Goal: Task Accomplishment & Management: Manage account settings

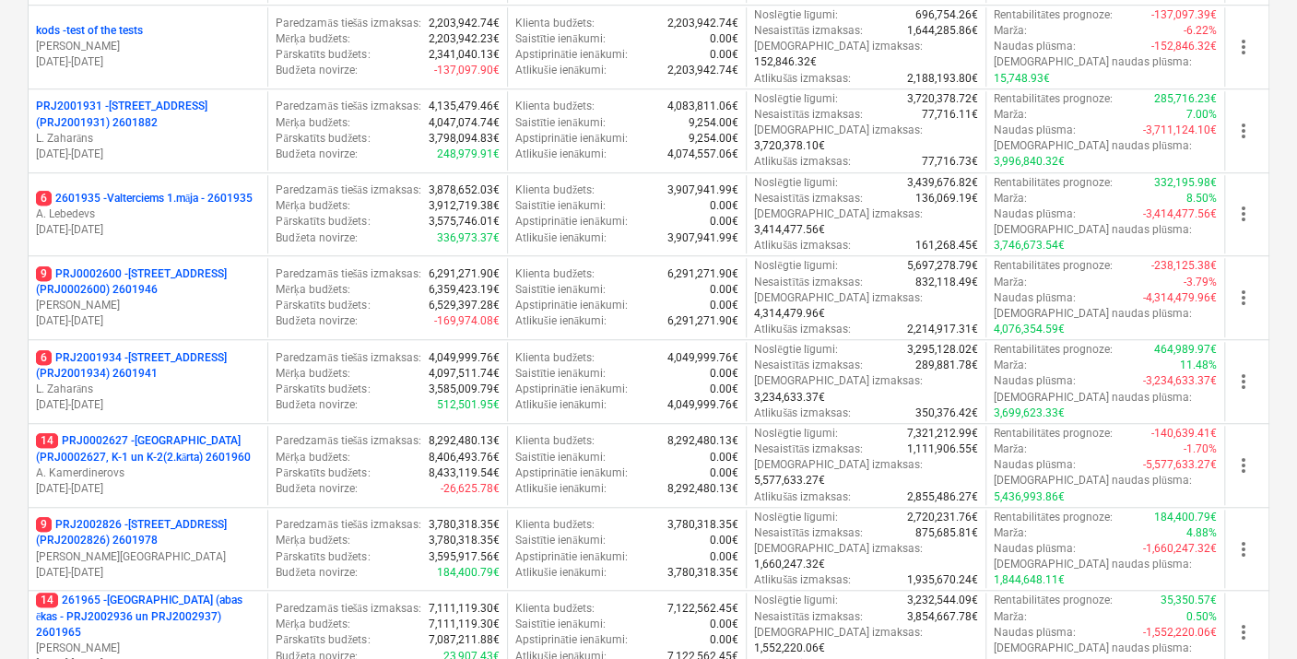
scroll to position [574, 0]
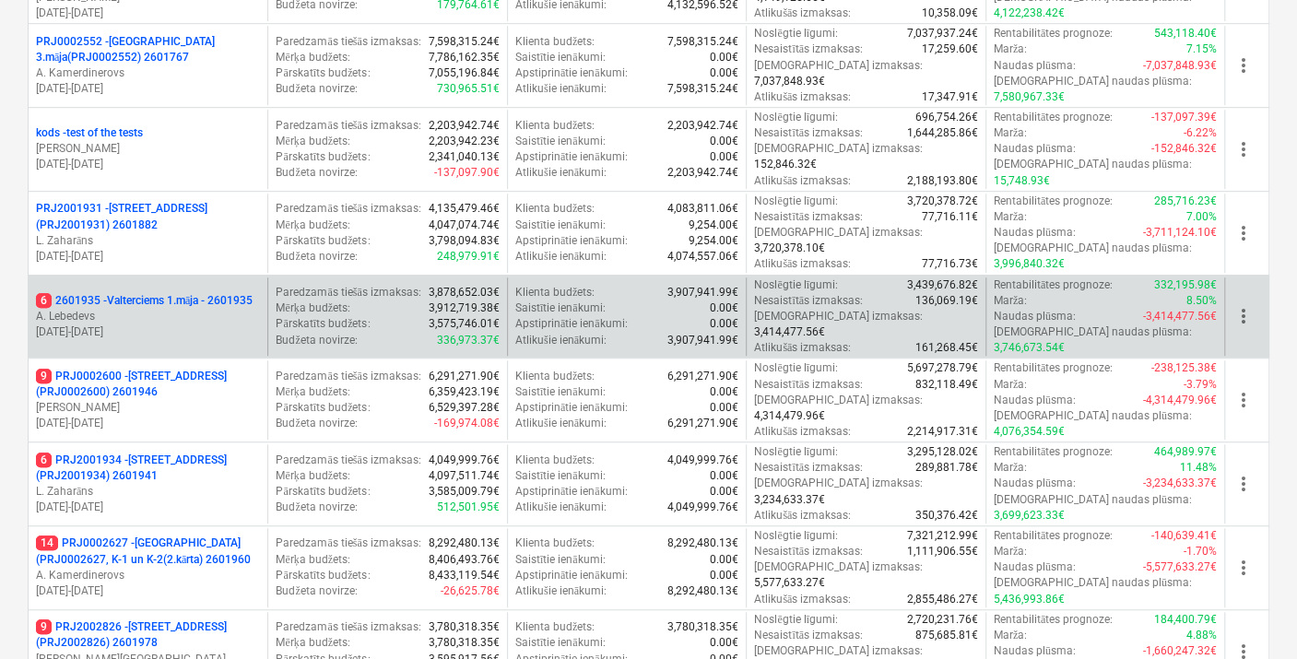
click at [141, 293] on p "6 2601935 - Valterciems 1.māja - 2601935" at bounding box center [144, 301] width 217 height 16
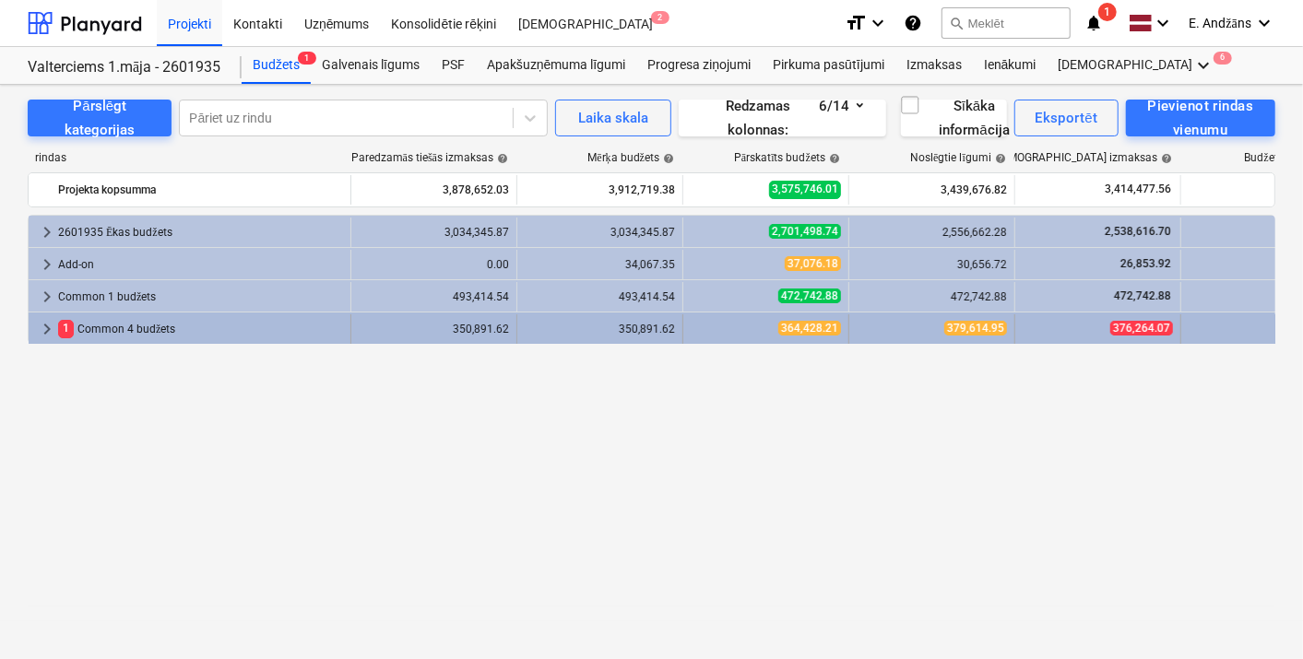
click at [118, 326] on div "1 Common 4 budžets" at bounding box center [200, 329] width 285 height 30
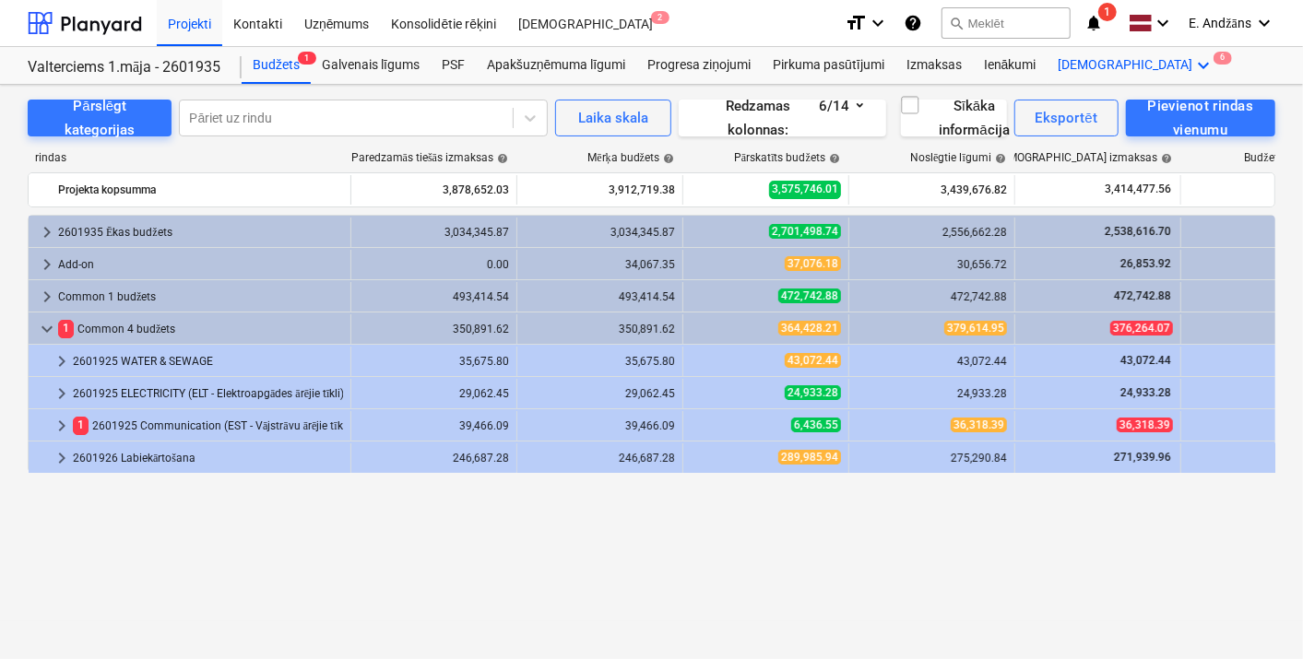
click at [1193, 68] on icon "keyboard_arrow_down" at bounding box center [1204, 65] width 22 height 22
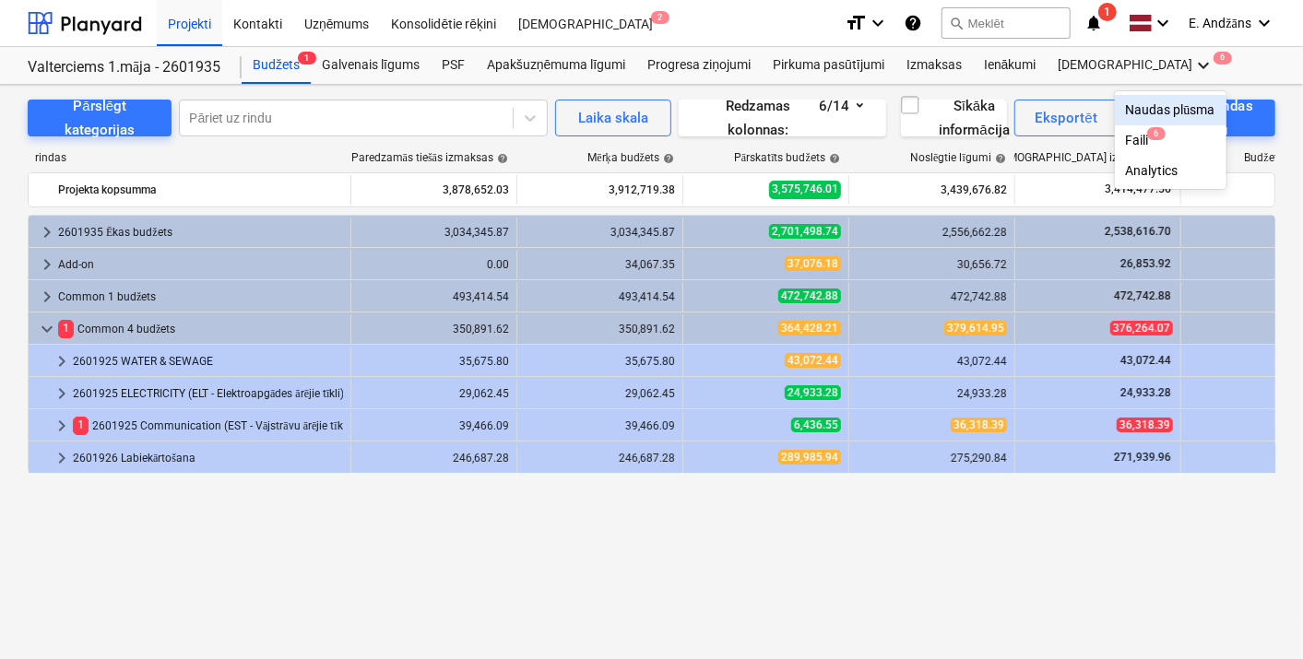
click at [1126, 108] on div "Naudas plūsma" at bounding box center [1170, 110] width 89 height 16
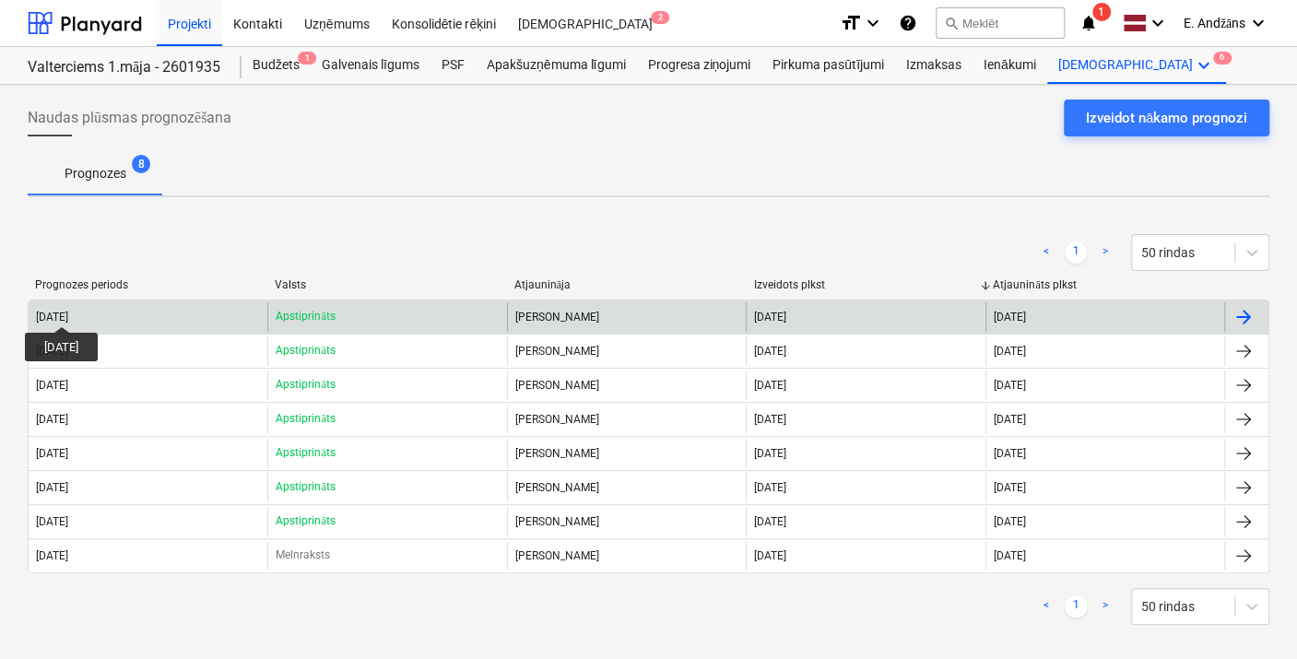
click at [68, 311] on div "[DATE]" at bounding box center [52, 317] width 32 height 13
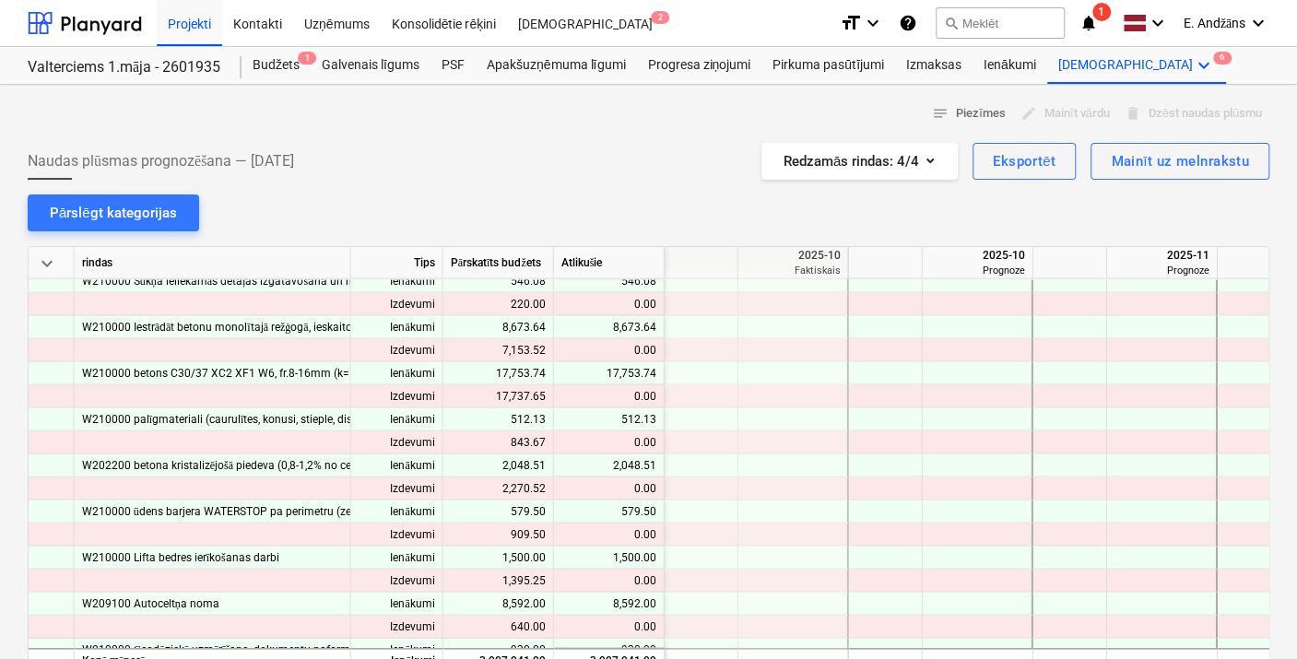
scroll to position [2253, 2582]
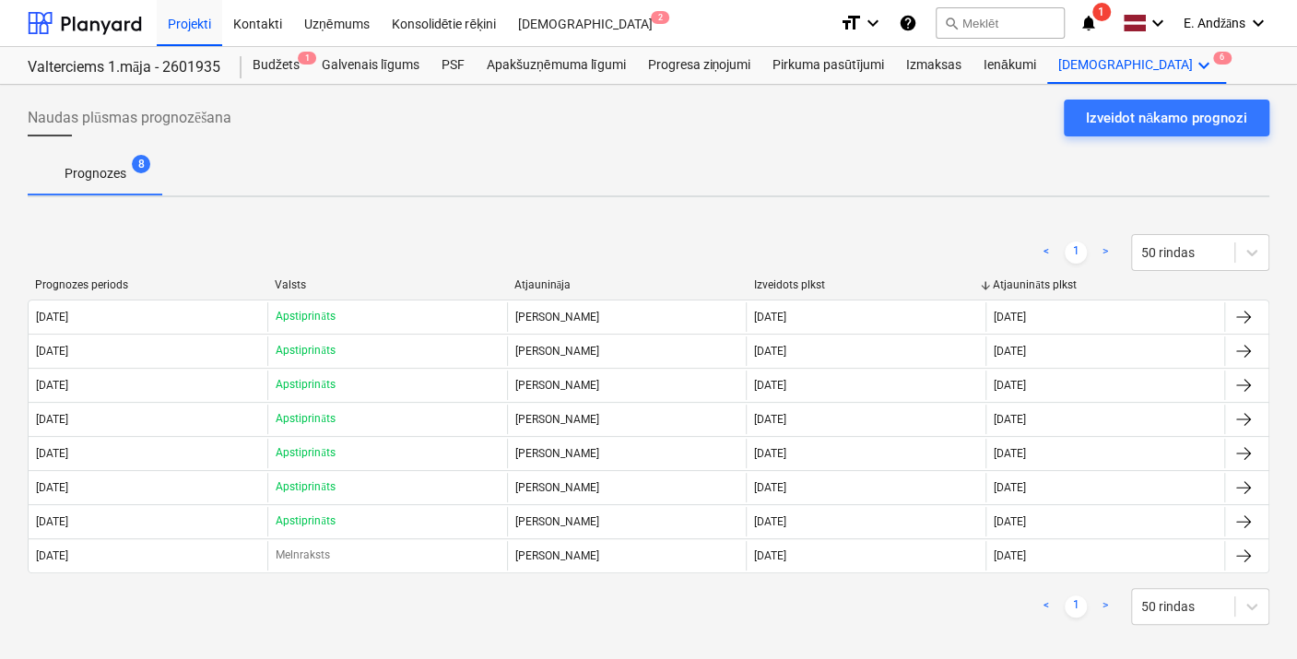
click at [1089, 17] on icon "notifications" at bounding box center [1089, 23] width 18 height 22
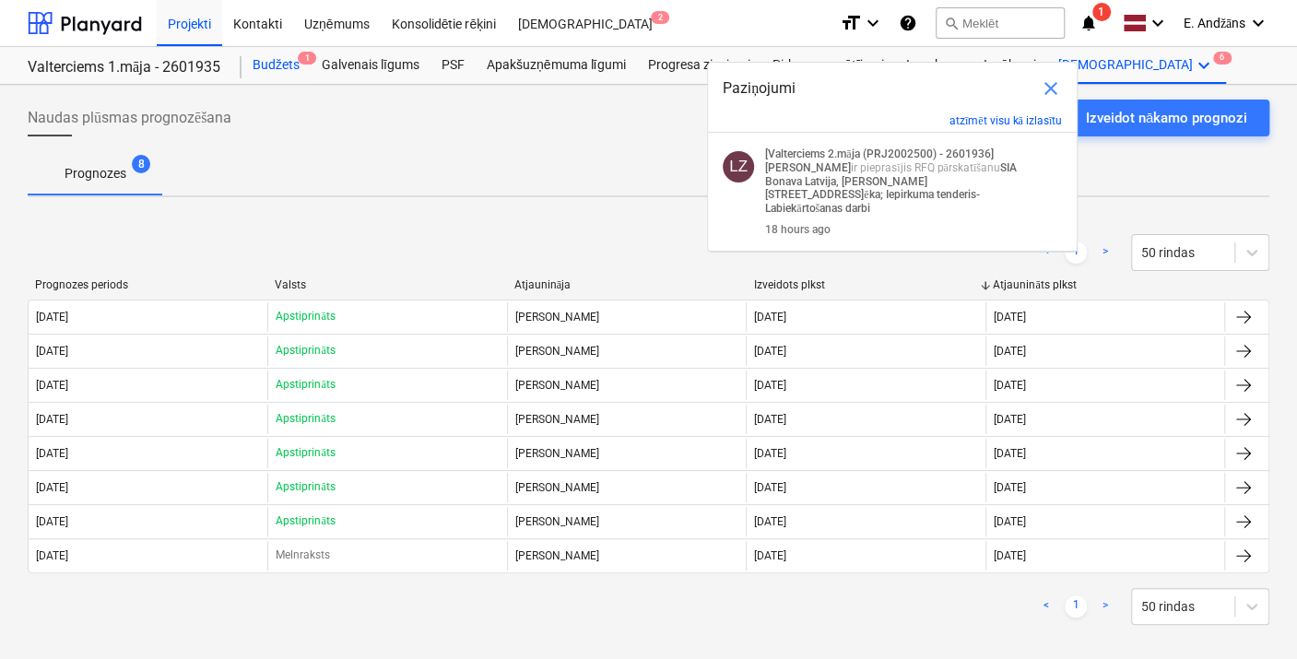
click at [284, 70] on div "Budžets 1" at bounding box center [276, 65] width 69 height 37
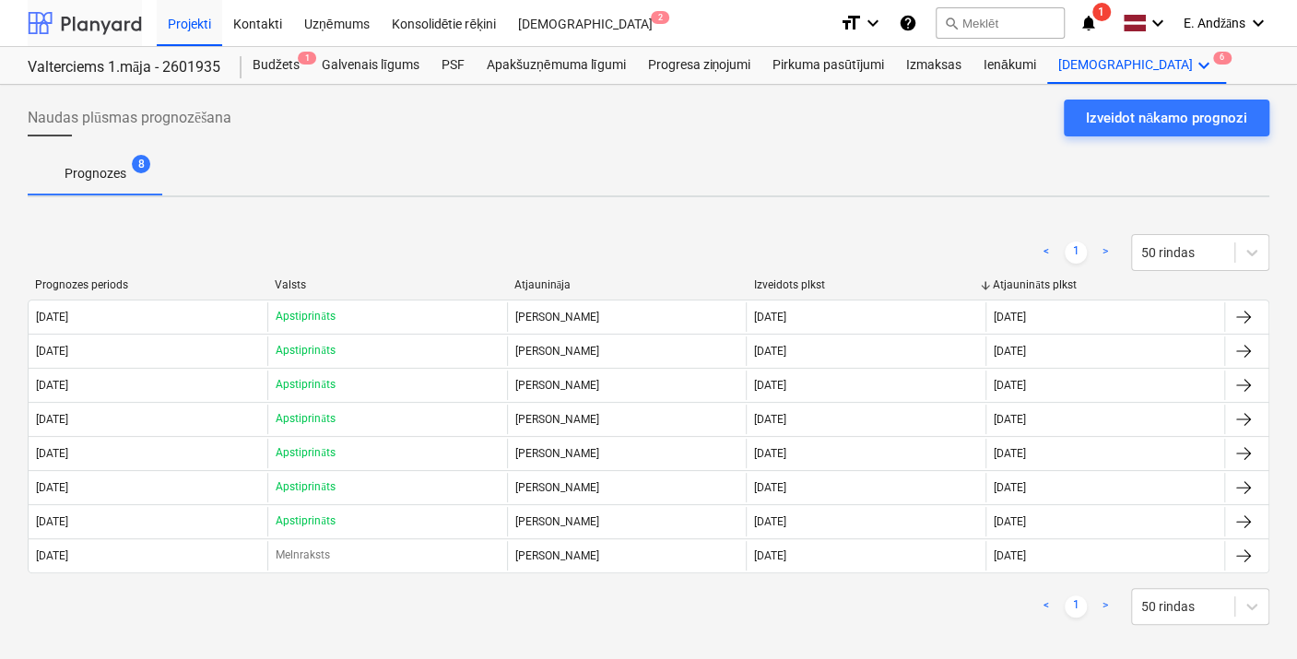
click at [47, 18] on div at bounding box center [85, 23] width 114 height 46
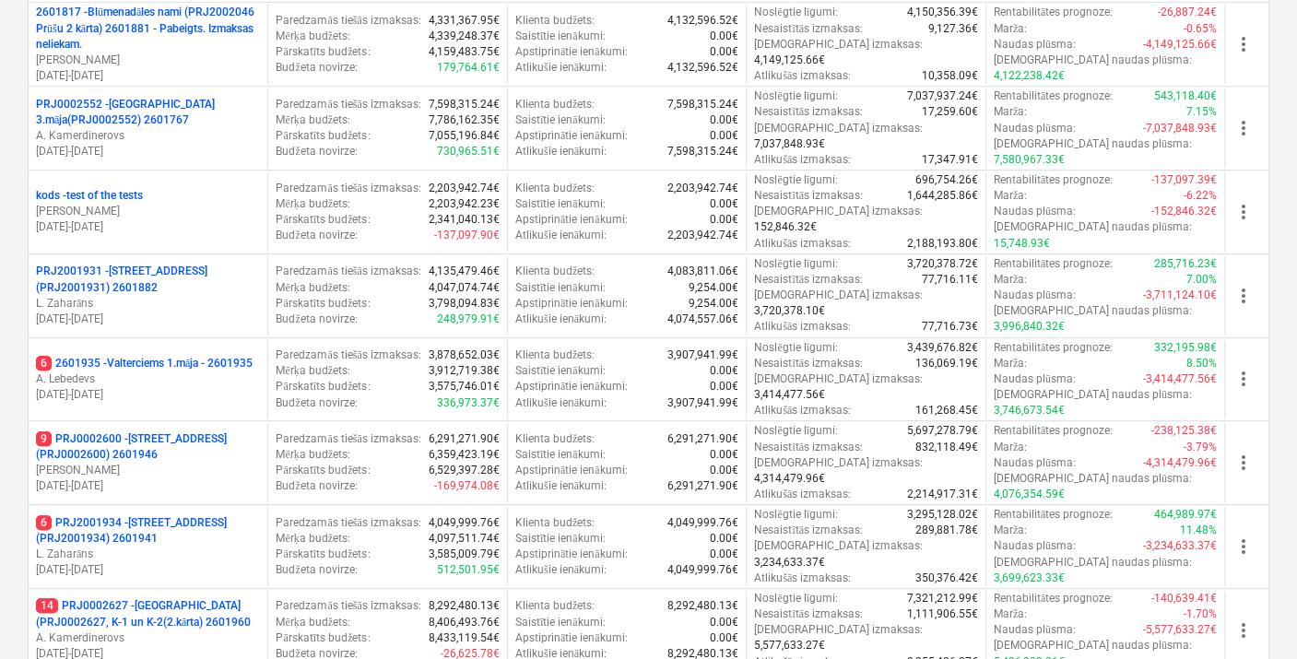
scroll to position [779, 0]
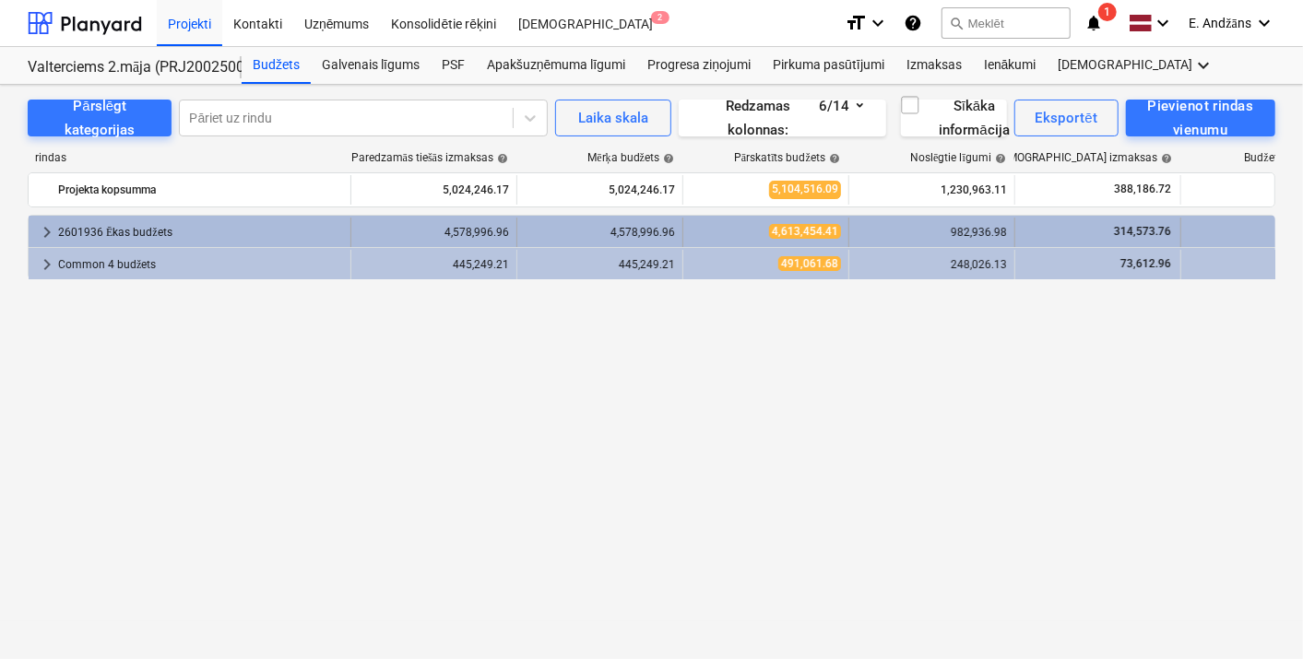
click at [93, 231] on div "2601936 Ēkas budžets" at bounding box center [200, 233] width 285 height 30
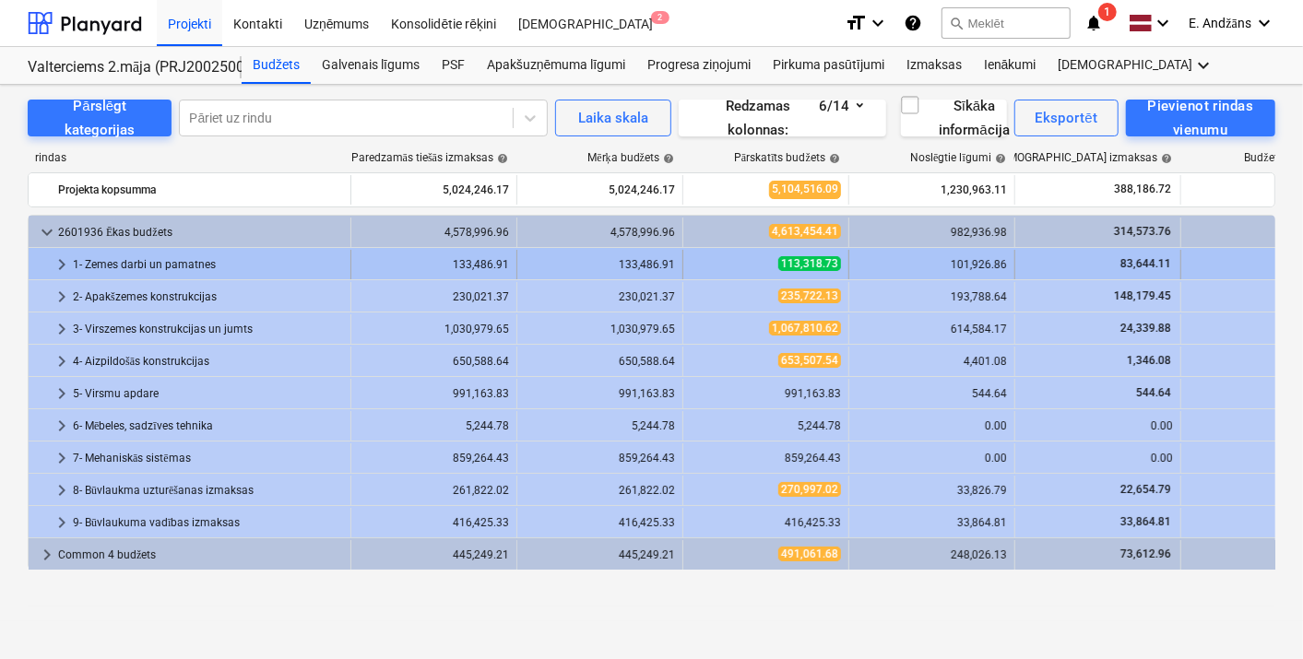
click at [172, 256] on div "1- Zemes darbi un pamatnes" at bounding box center [208, 265] width 270 height 30
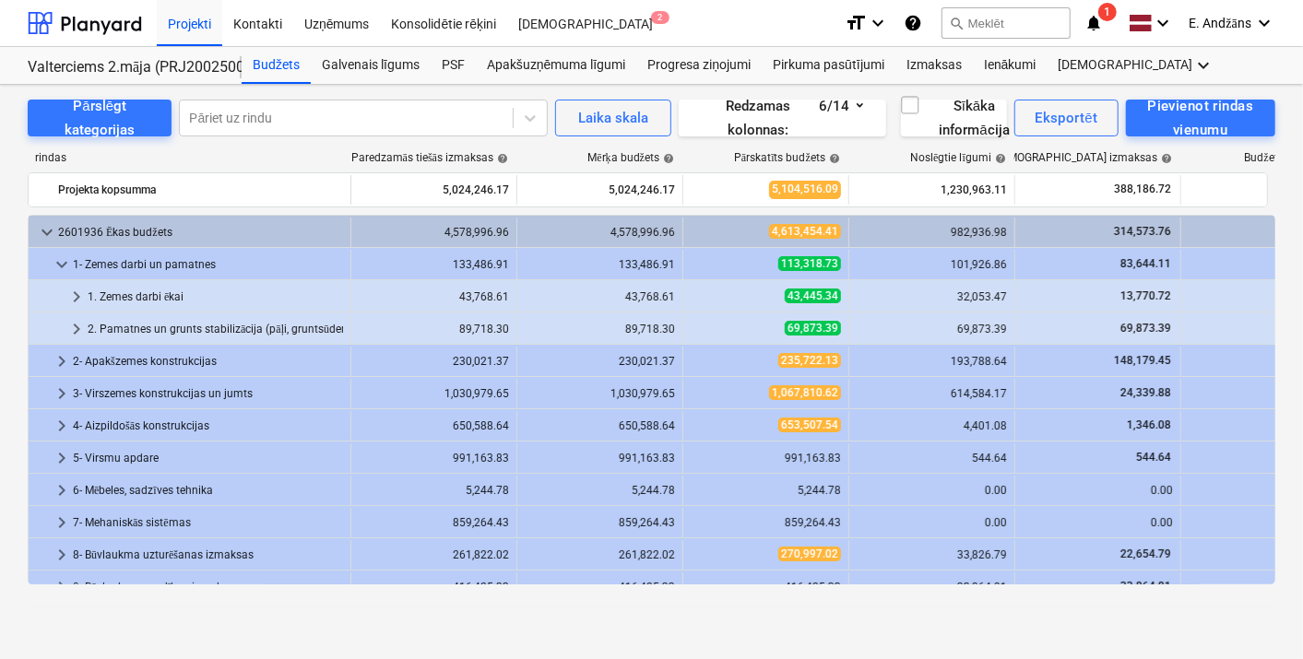
scroll to position [50, 0]
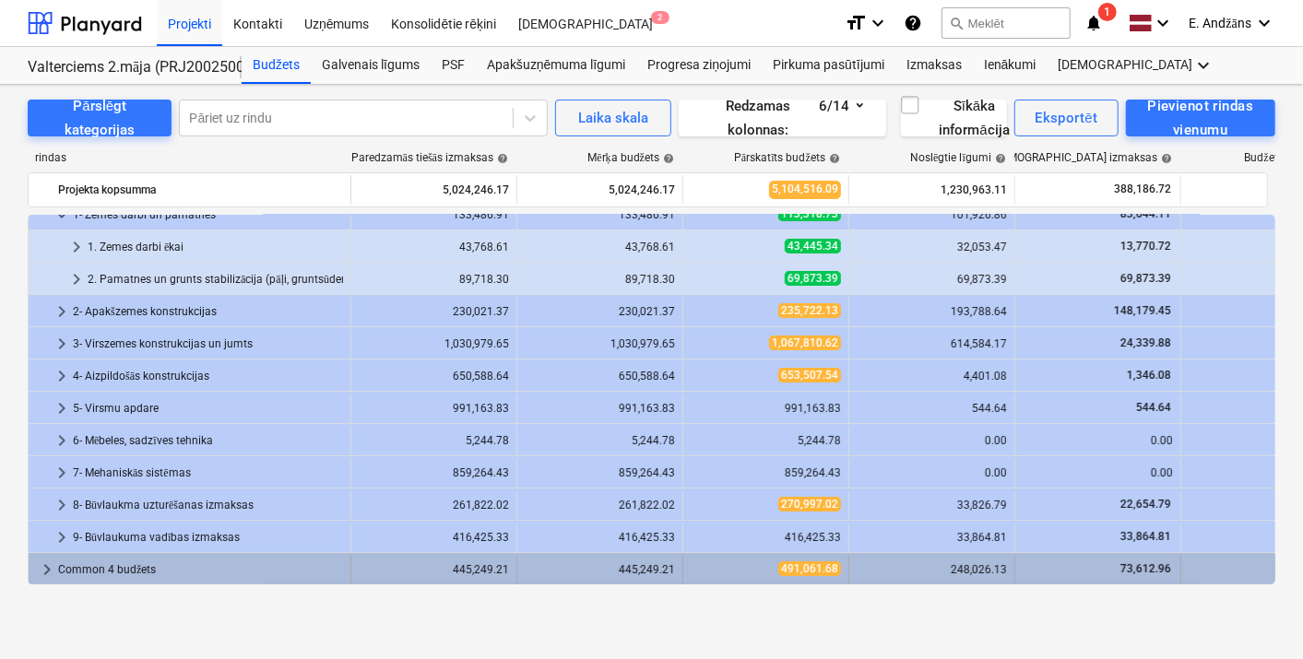
click at [61, 565] on div "Common 4 budžets" at bounding box center [200, 570] width 285 height 30
click at [55, 566] on span "keyboard_arrow_down" at bounding box center [47, 570] width 22 height 22
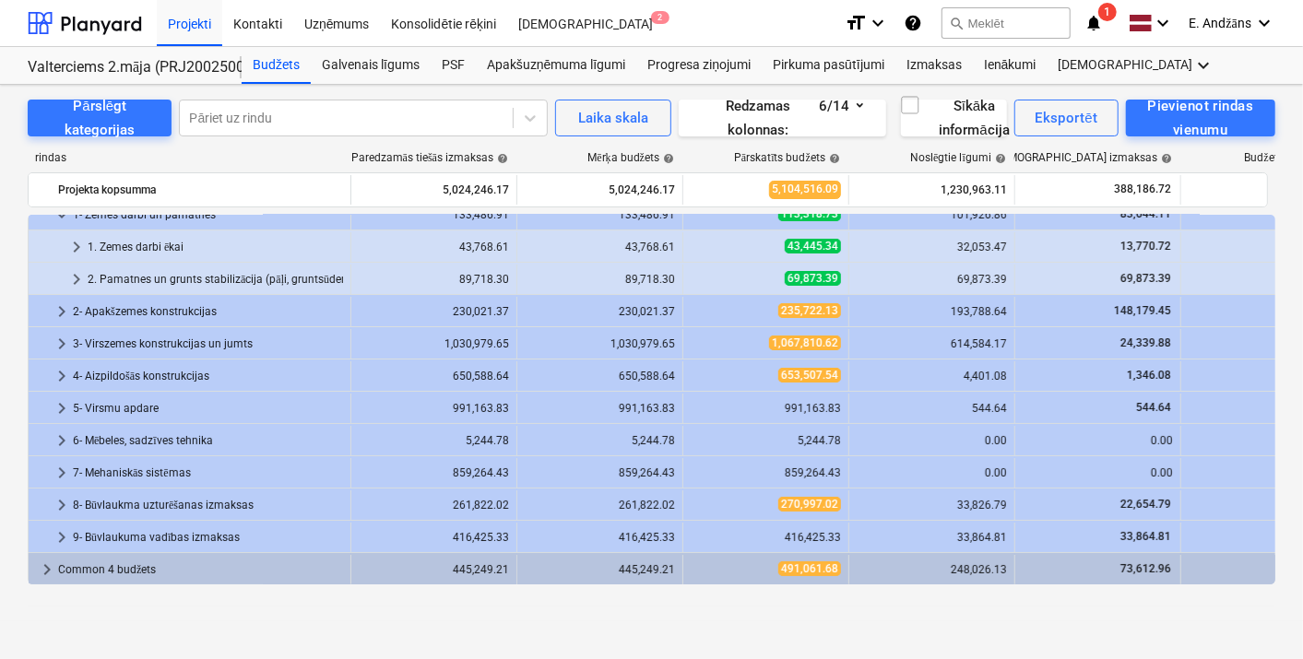
scroll to position [0, 0]
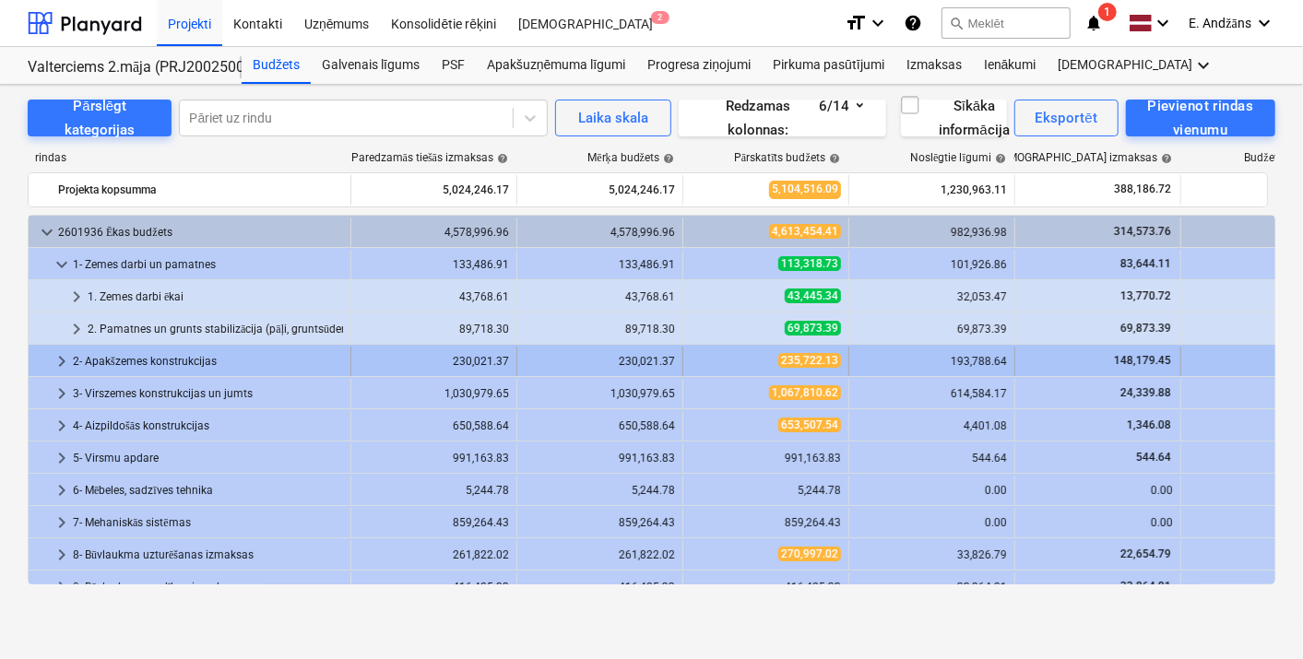
click at [148, 357] on div "2- Apakšzemes konstrukcijas" at bounding box center [208, 362] width 270 height 30
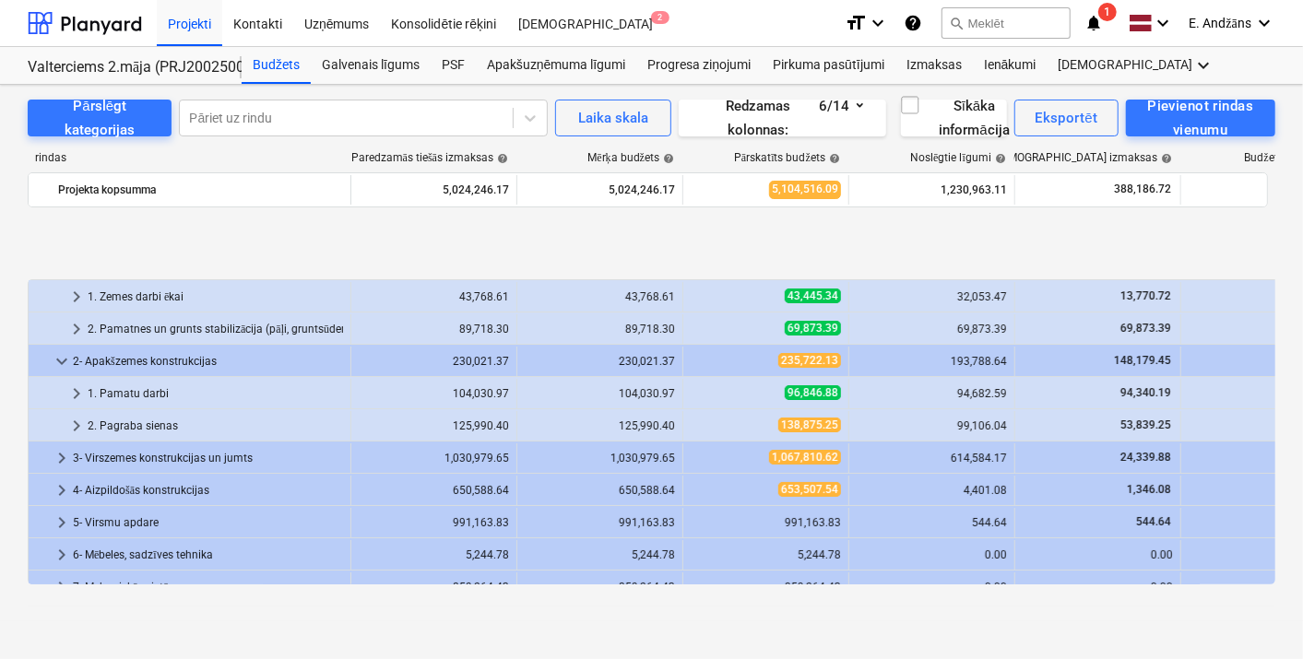
scroll to position [114, 0]
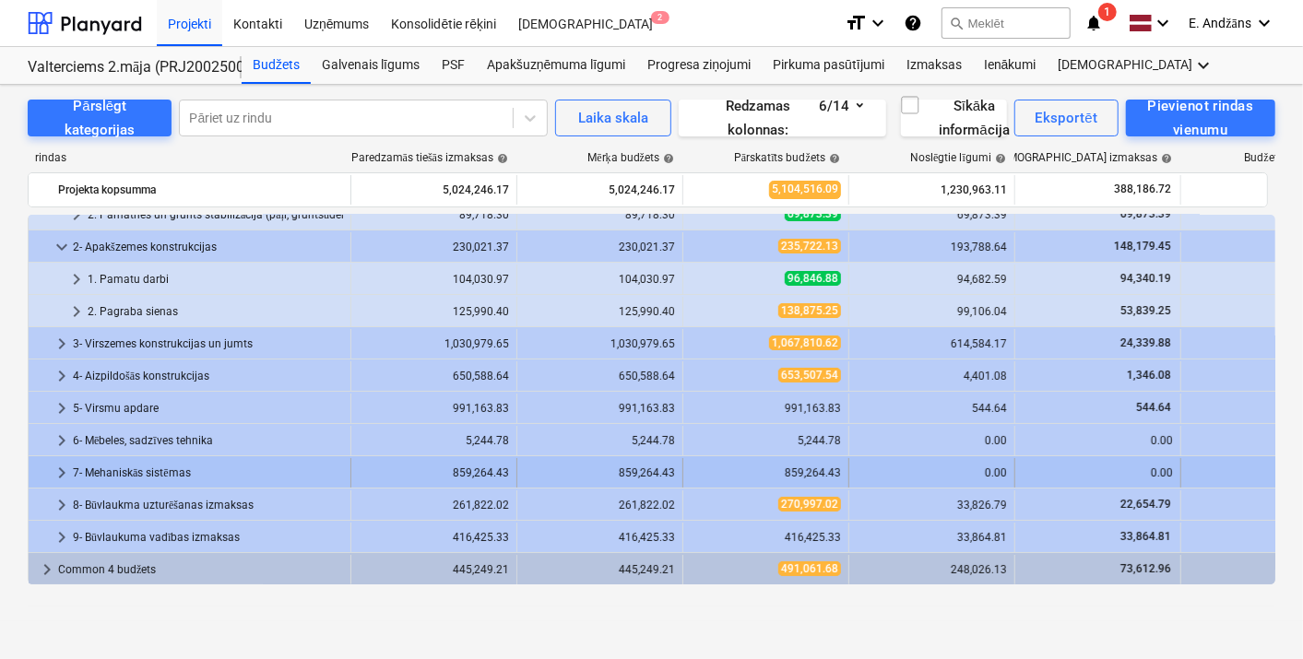
click at [121, 467] on div "7- Mehaniskās sistēmas" at bounding box center [208, 473] width 270 height 30
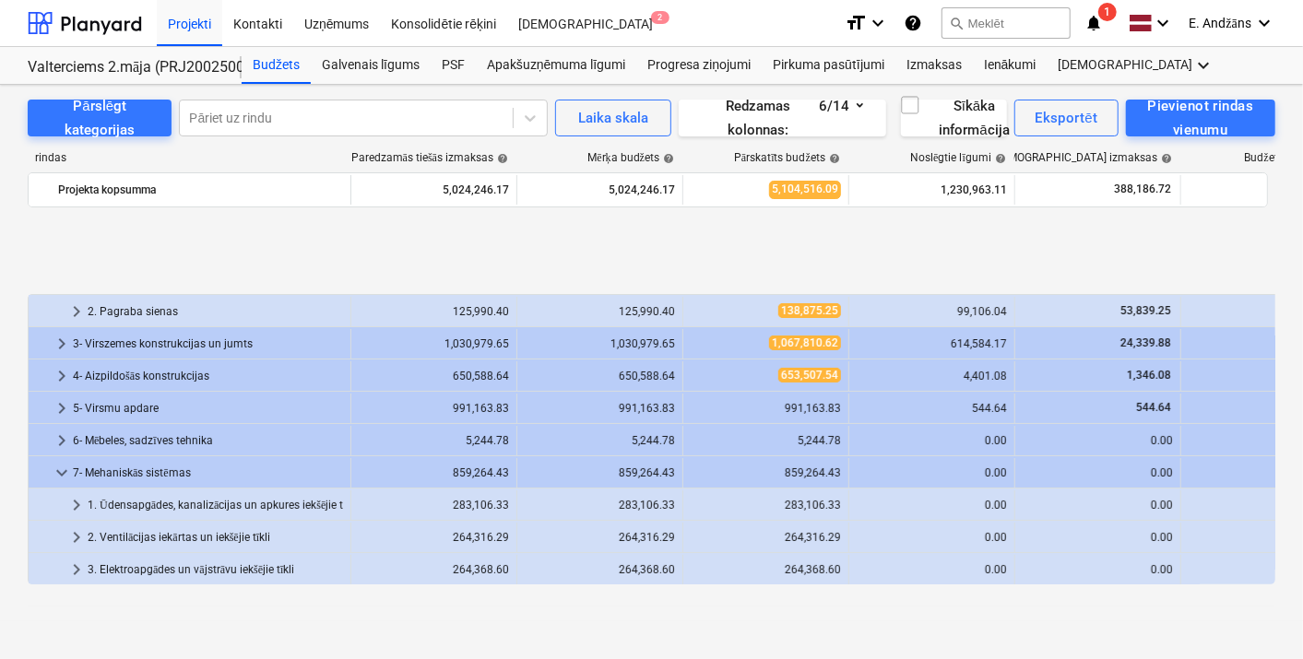
scroll to position [243, 0]
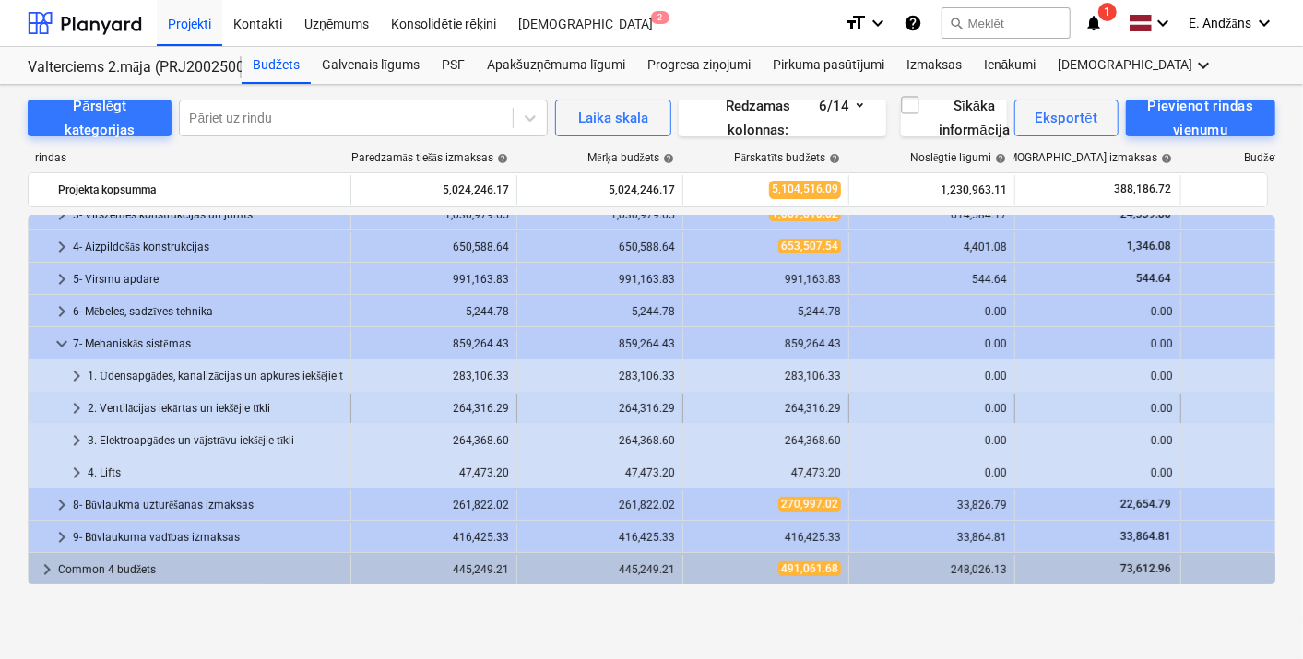
click at [135, 403] on div "2. Ventilācijas iekārtas un iekšējie tīkli" at bounding box center [215, 409] width 255 height 30
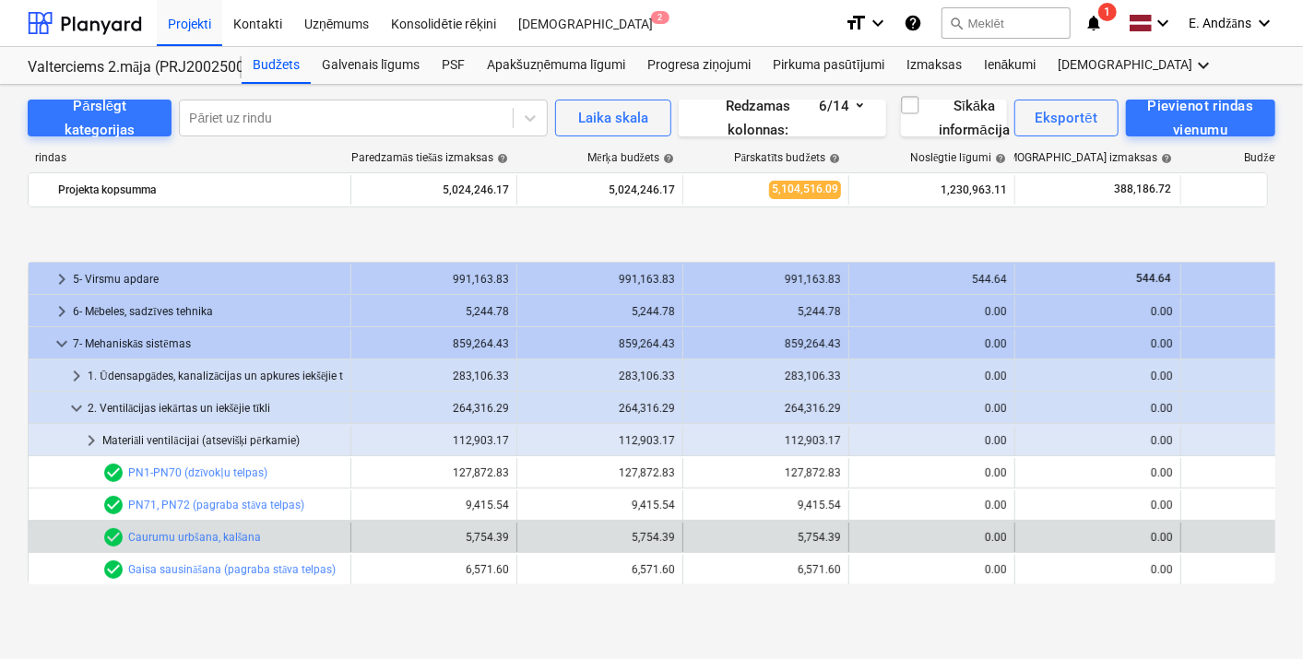
scroll to position [346, 0]
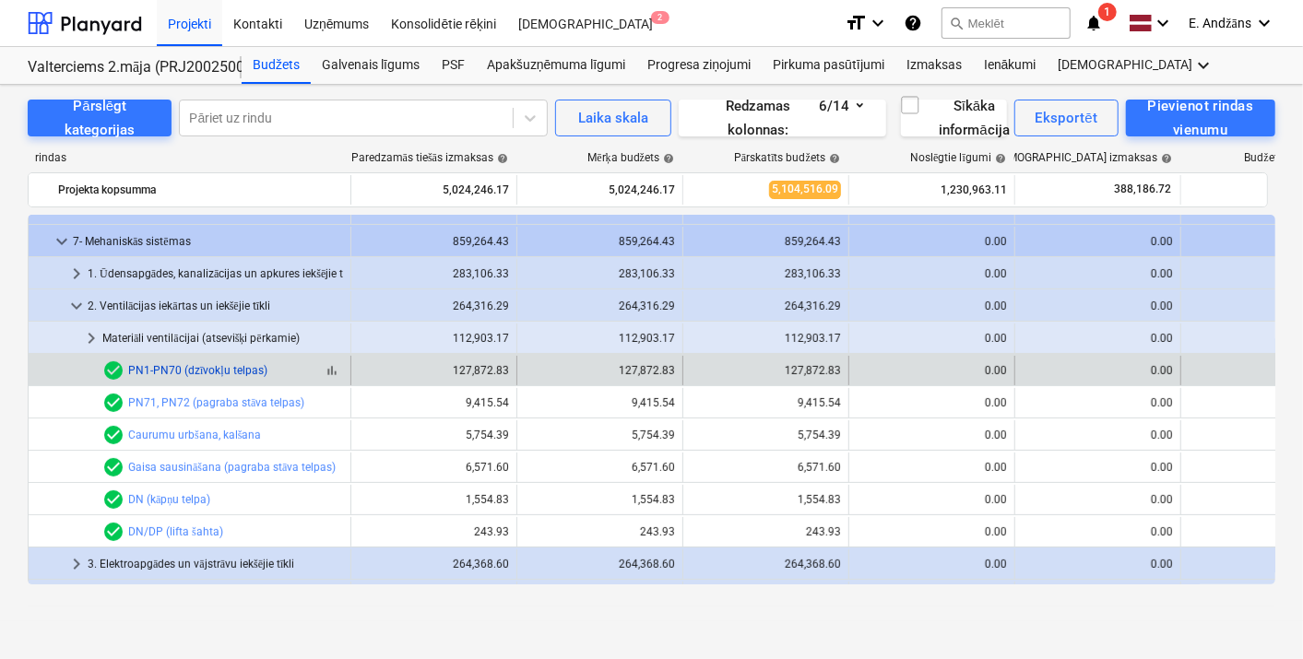
click at [159, 369] on link "PN1-PN70 (dzīvokļu telpas)" at bounding box center [197, 370] width 139 height 13
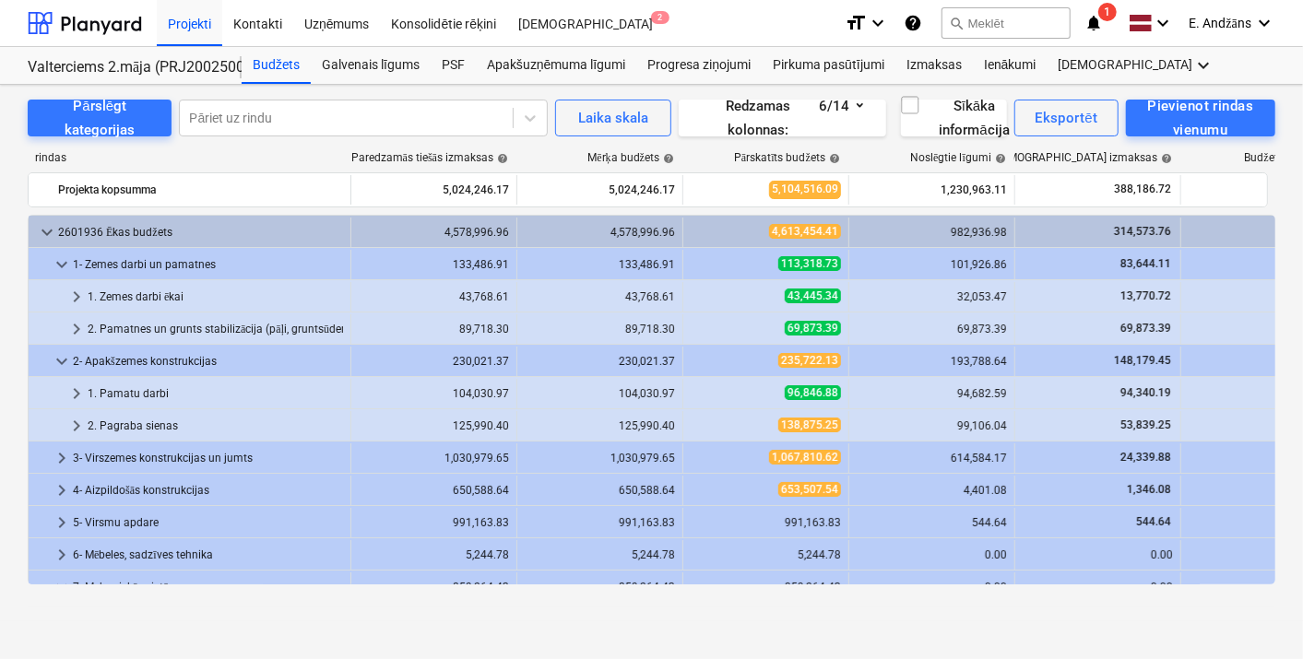
scroll to position [346, 0]
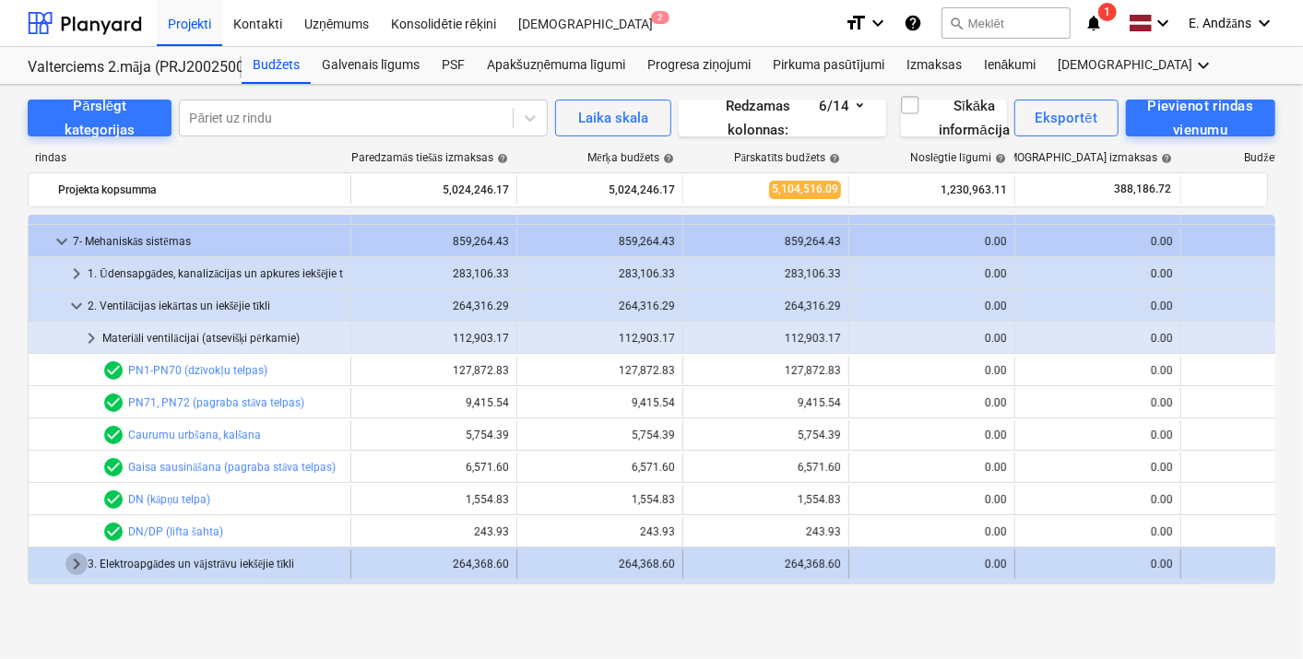
click at [70, 565] on span "keyboard_arrow_right" at bounding box center [76, 564] width 22 height 22
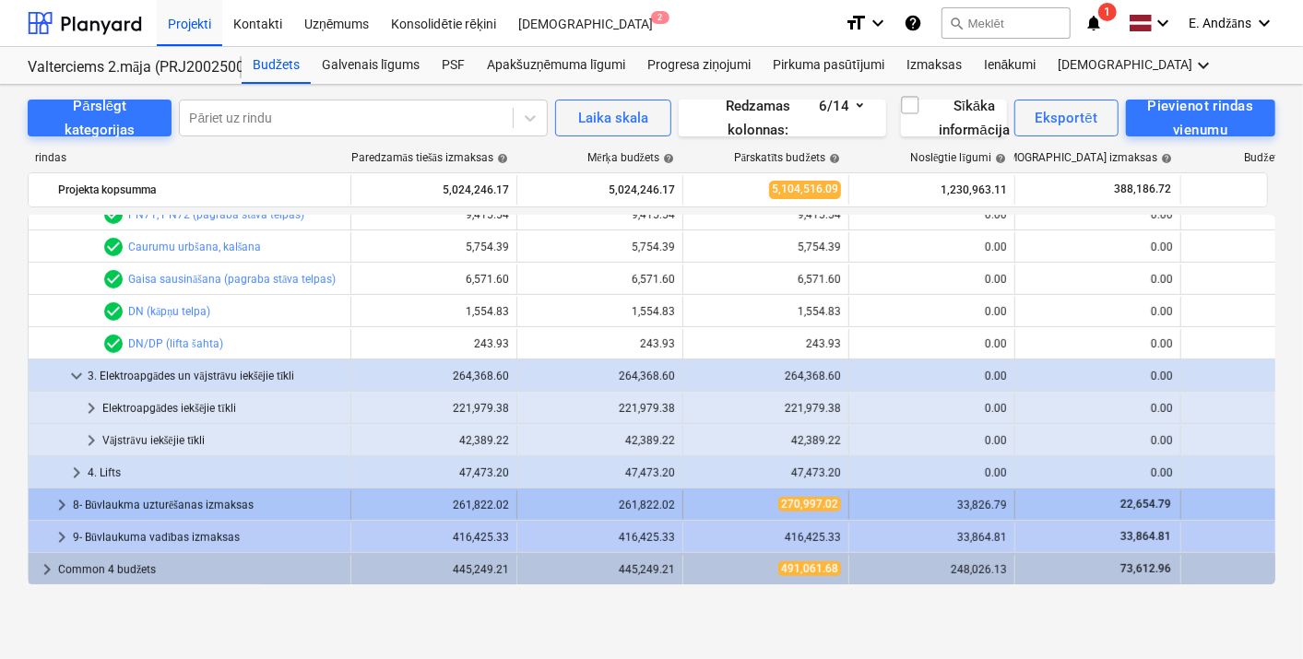
click at [168, 503] on div "8- Būvlaukma uzturēšanas izmaksas" at bounding box center [208, 506] width 270 height 30
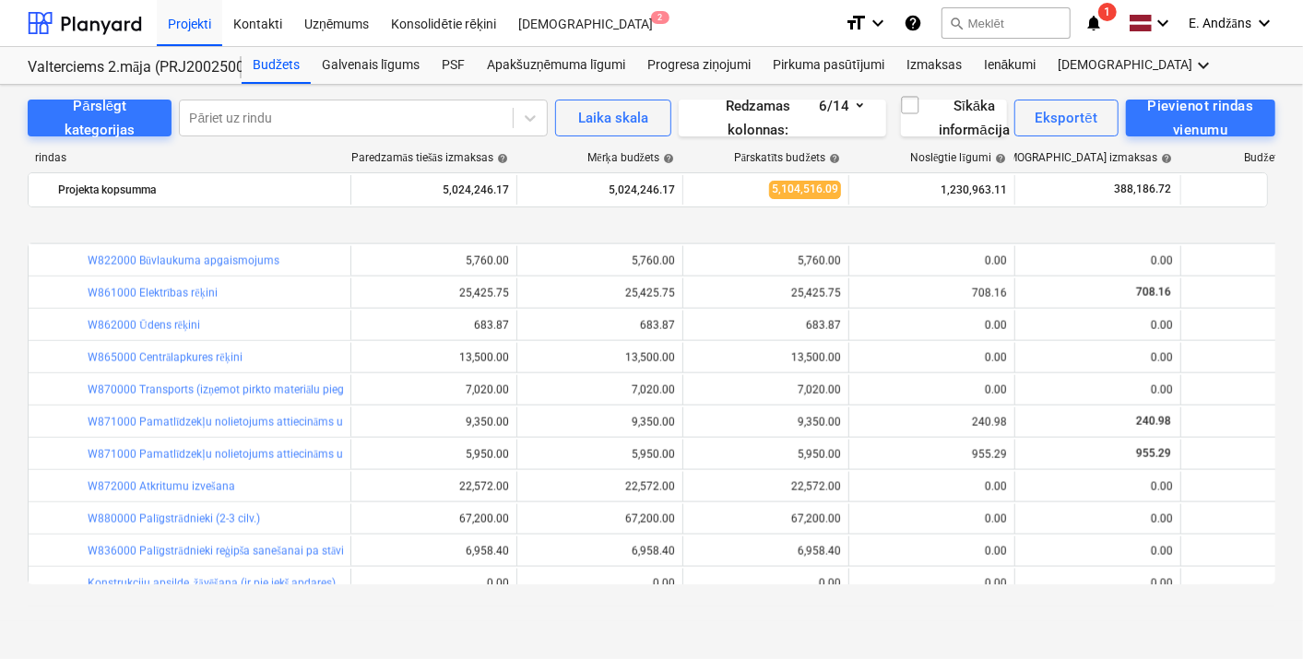
scroll to position [1534, 0]
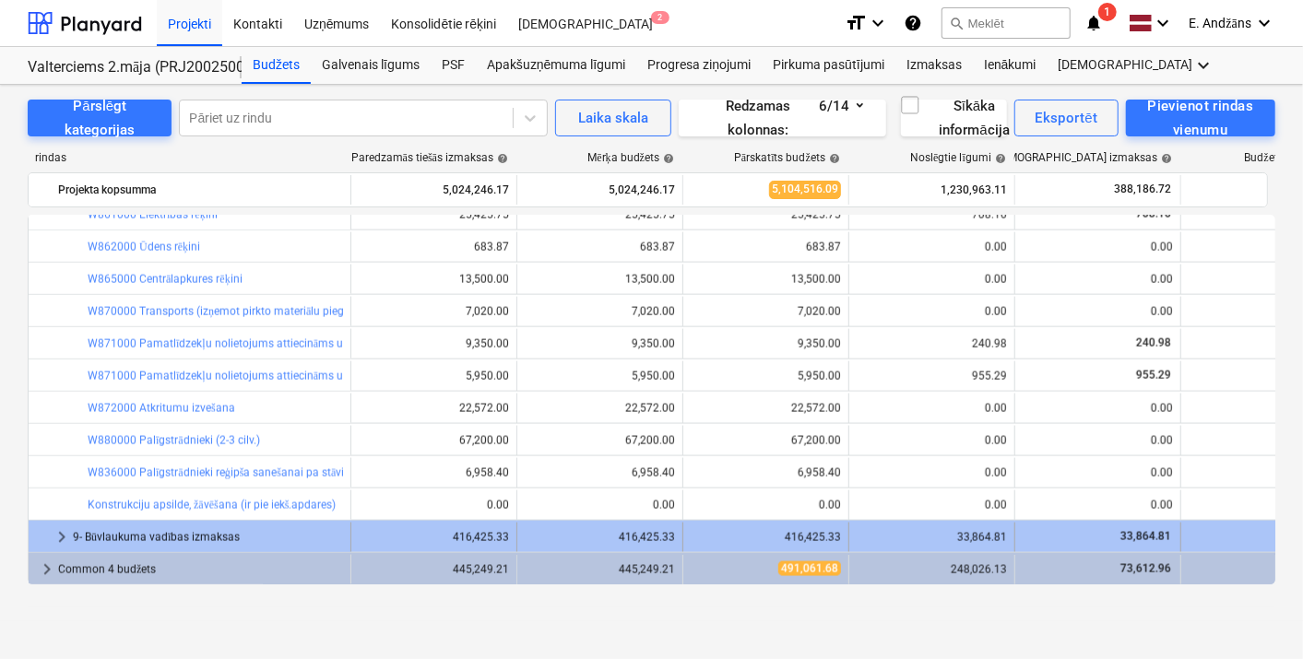
click at [151, 532] on div "9- Būvlaukuma vadības izmaksas" at bounding box center [208, 538] width 270 height 30
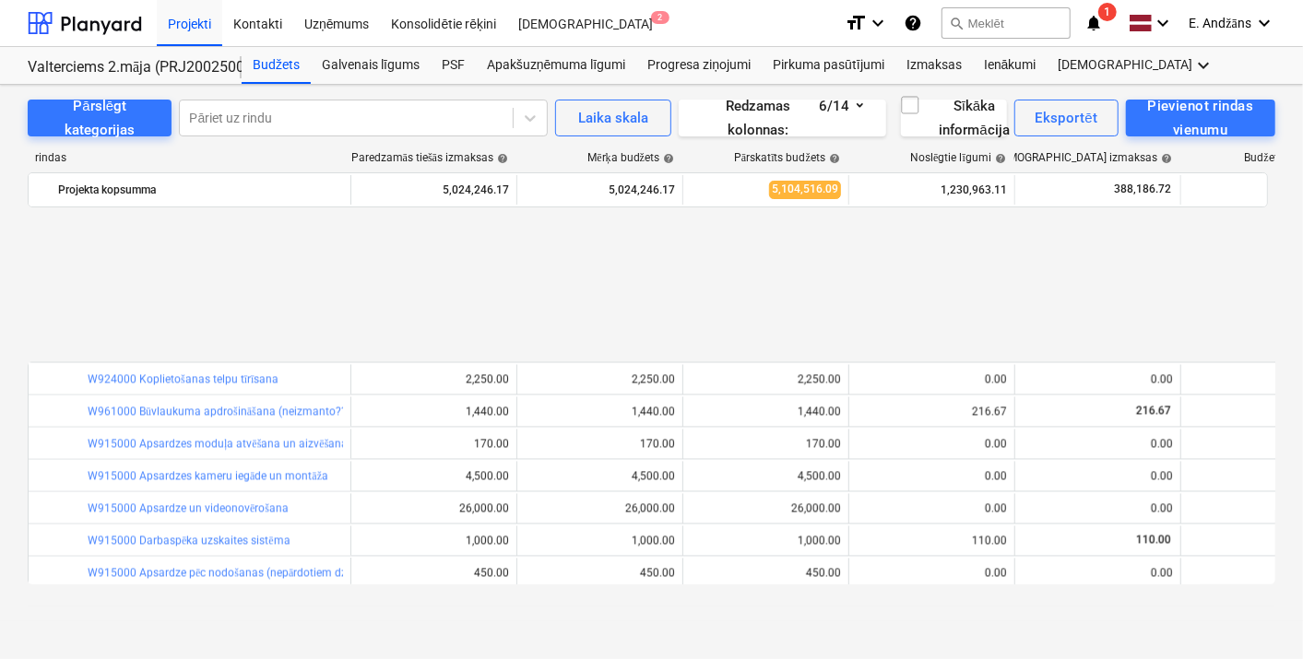
scroll to position [2244, 0]
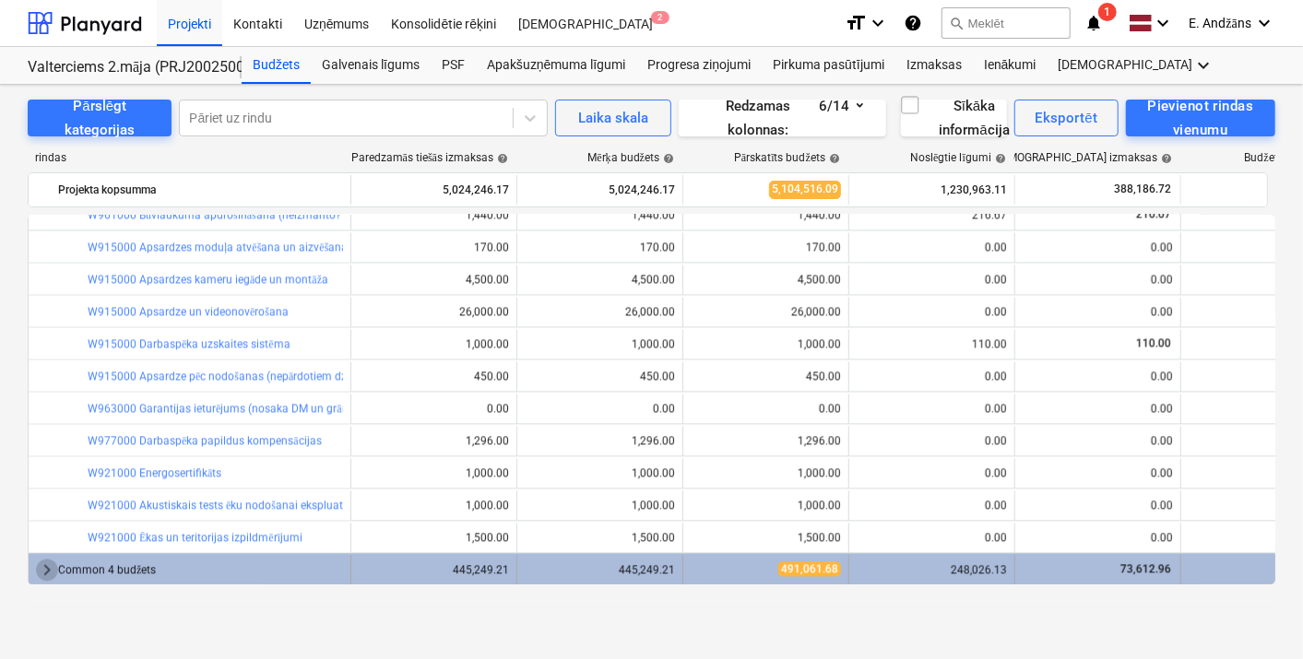
click at [44, 572] on span "keyboard_arrow_right" at bounding box center [47, 570] width 22 height 22
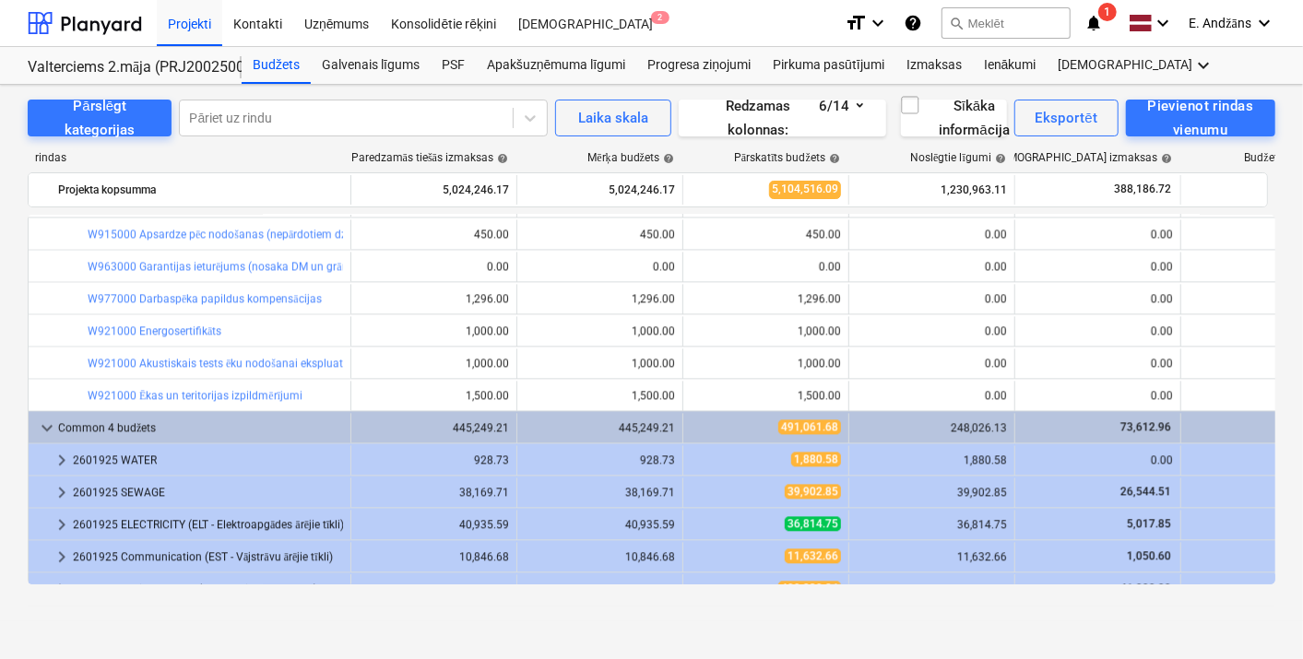
scroll to position [2405, 0]
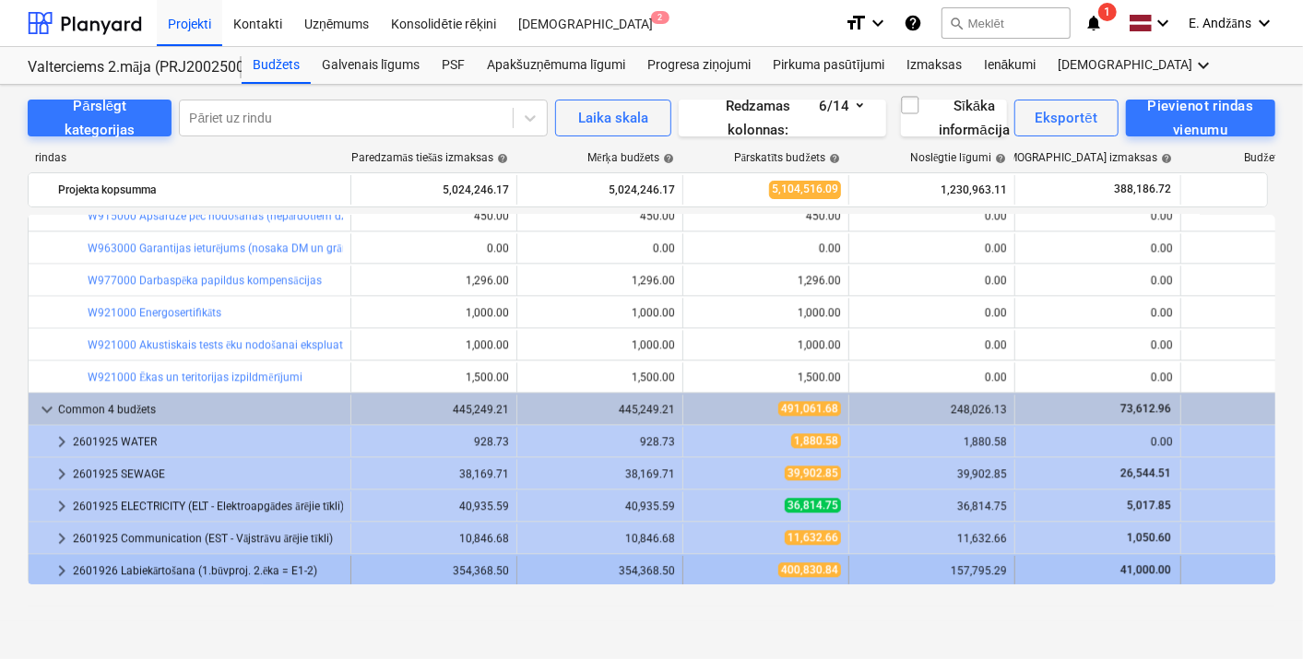
click at [174, 570] on div "2601926 Labiekārtošana (1.būvproj. 2.ēka = E1-2)" at bounding box center [208, 571] width 270 height 30
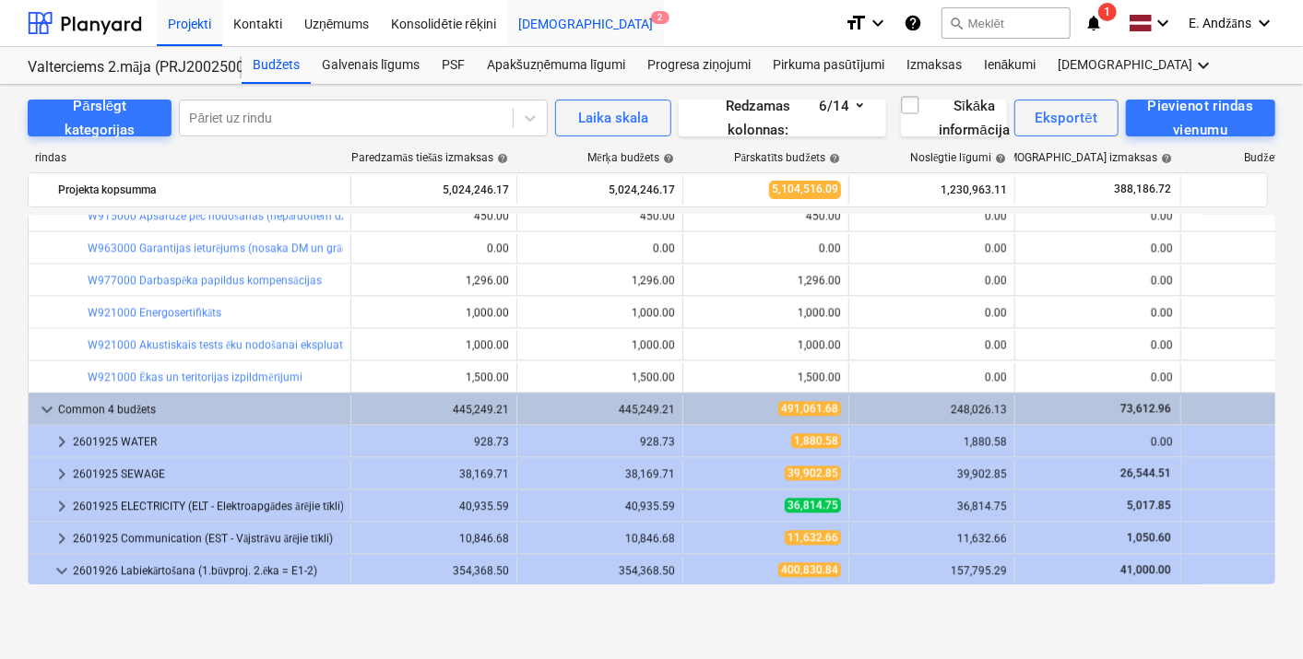
click at [549, 23] on div "[DEMOGRAPHIC_DATA] 2" at bounding box center [585, 22] width 157 height 47
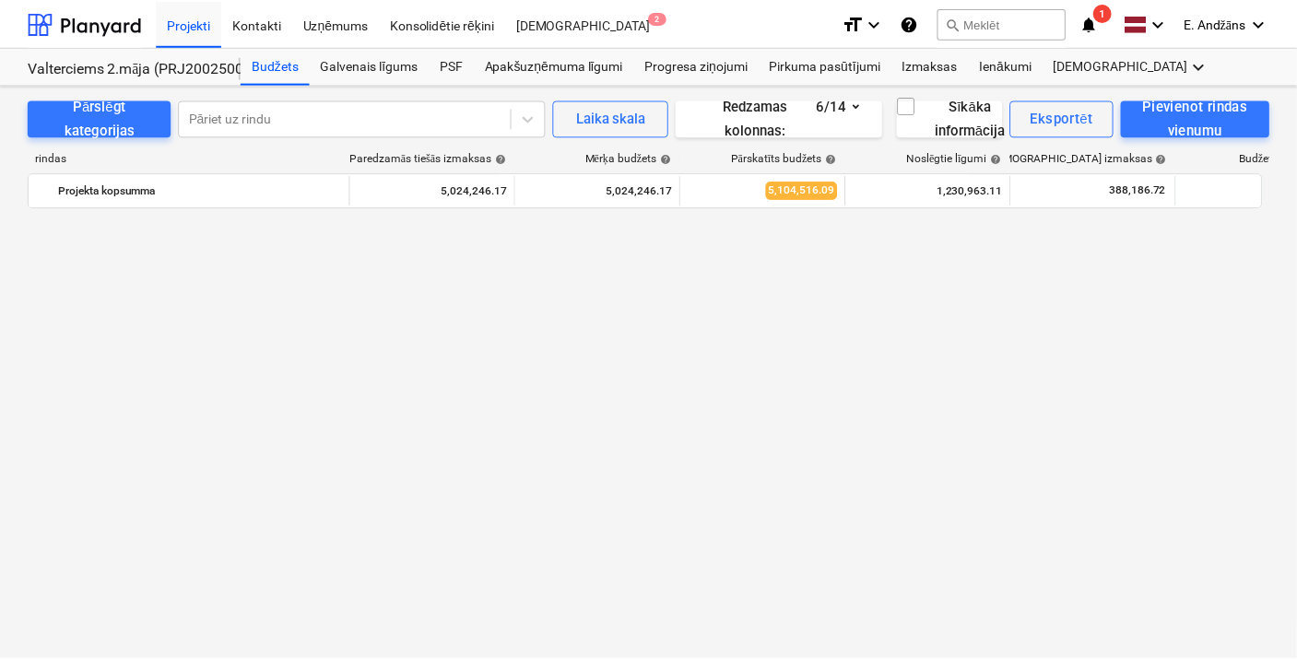
scroll to position [2405, 0]
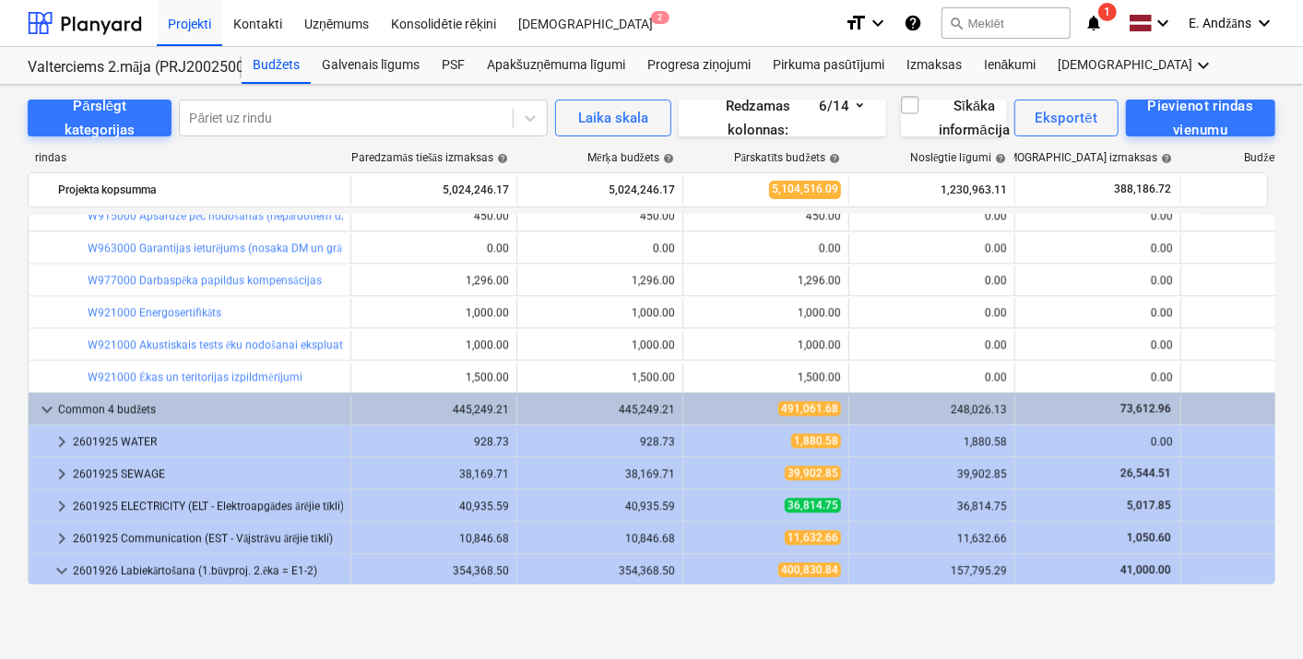
click at [1095, 19] on icon "notifications" at bounding box center [1094, 23] width 18 height 22
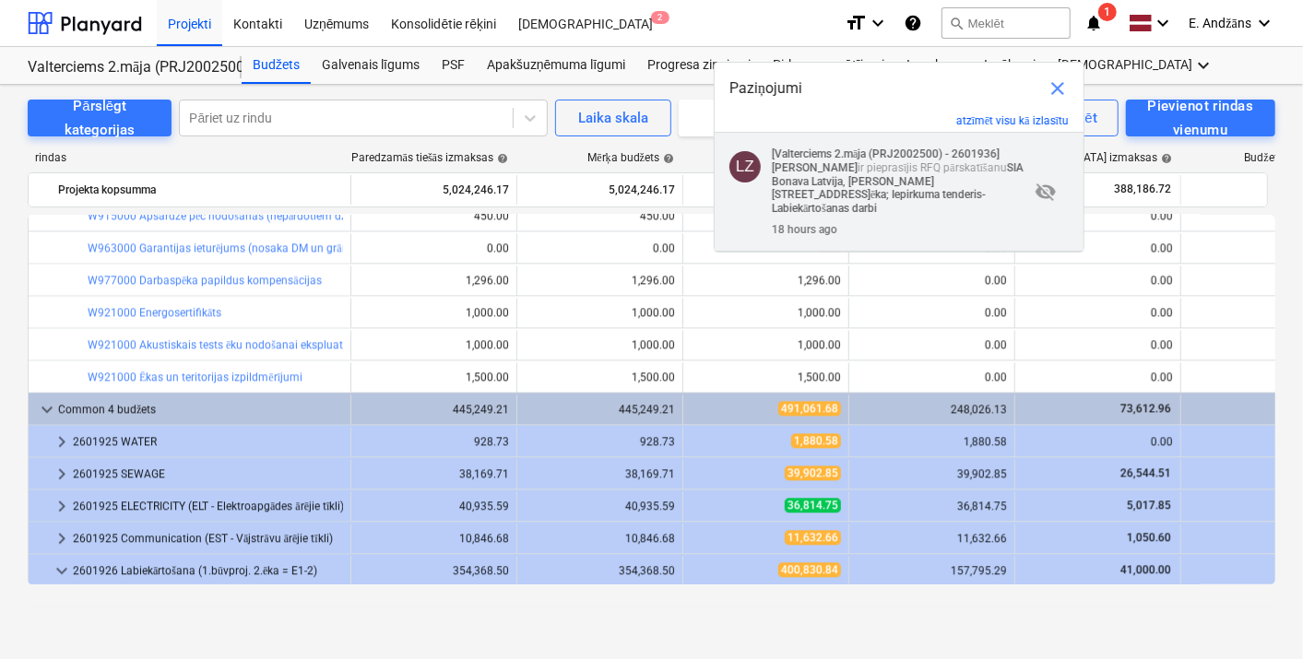
click at [886, 166] on p "[Valterciems 2.māja (PRJ2002500) - 2601936] [PERSON_NAME] ir pieprasījis RFQ pā…" at bounding box center [900, 182] width 257 height 68
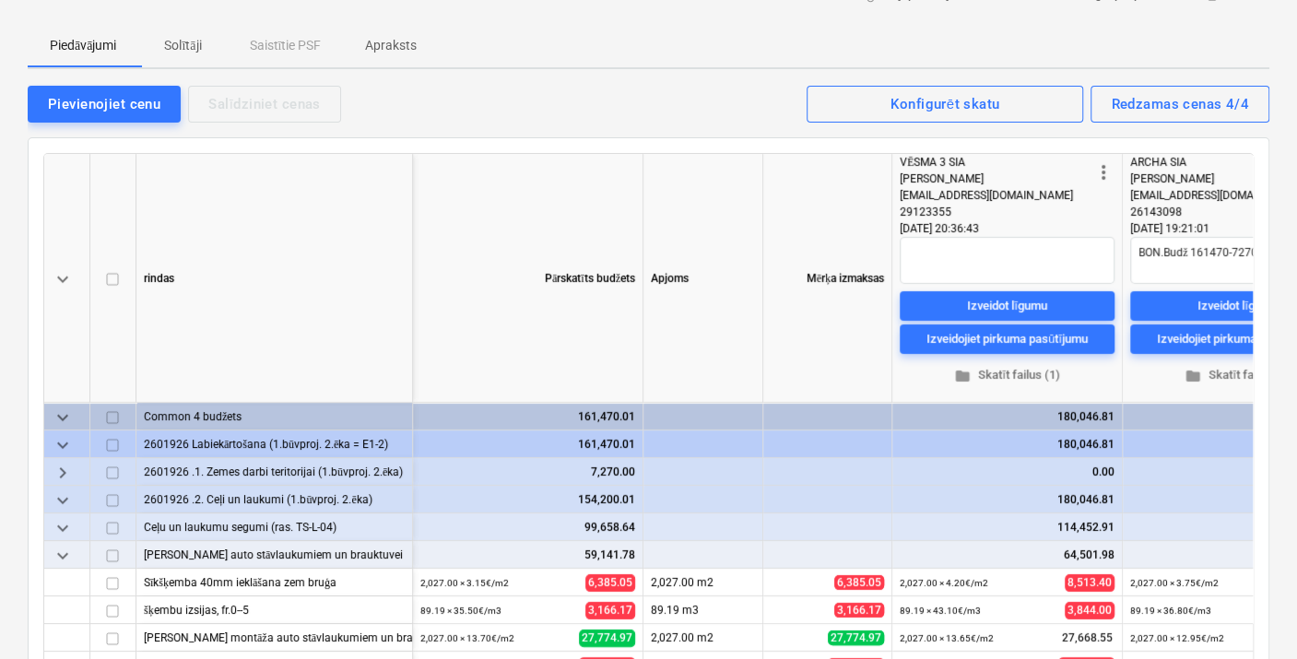
scroll to position [409, 0]
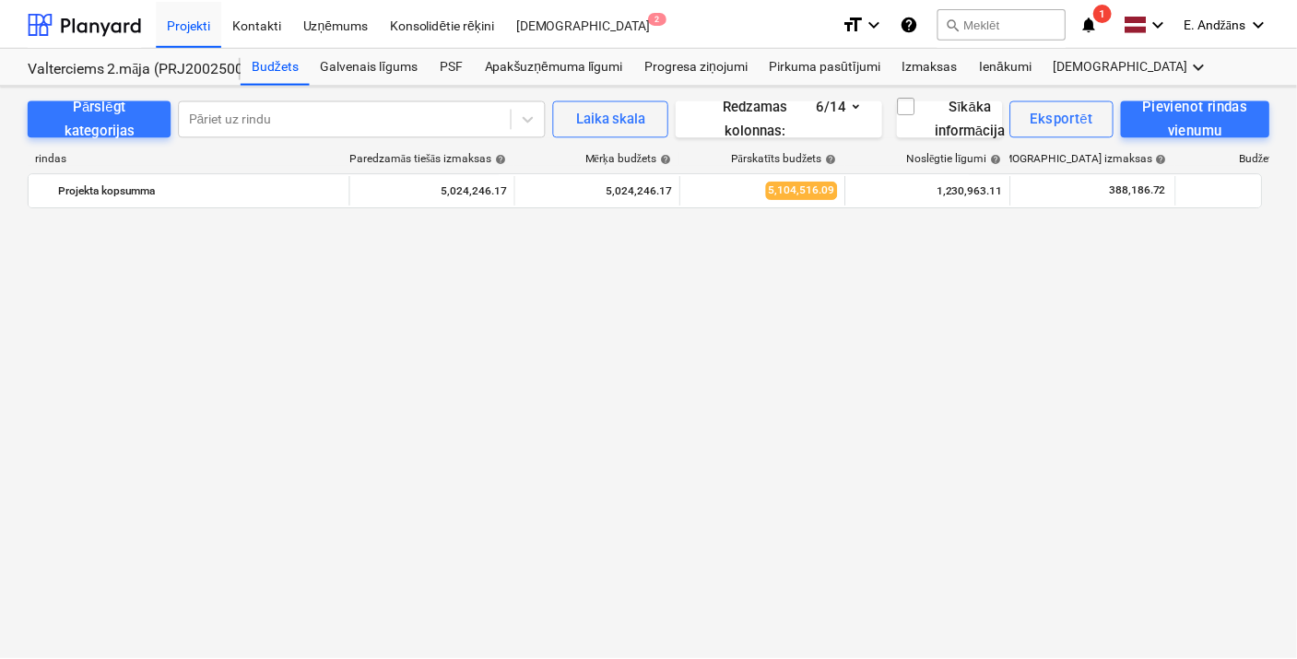
scroll to position [2405, 0]
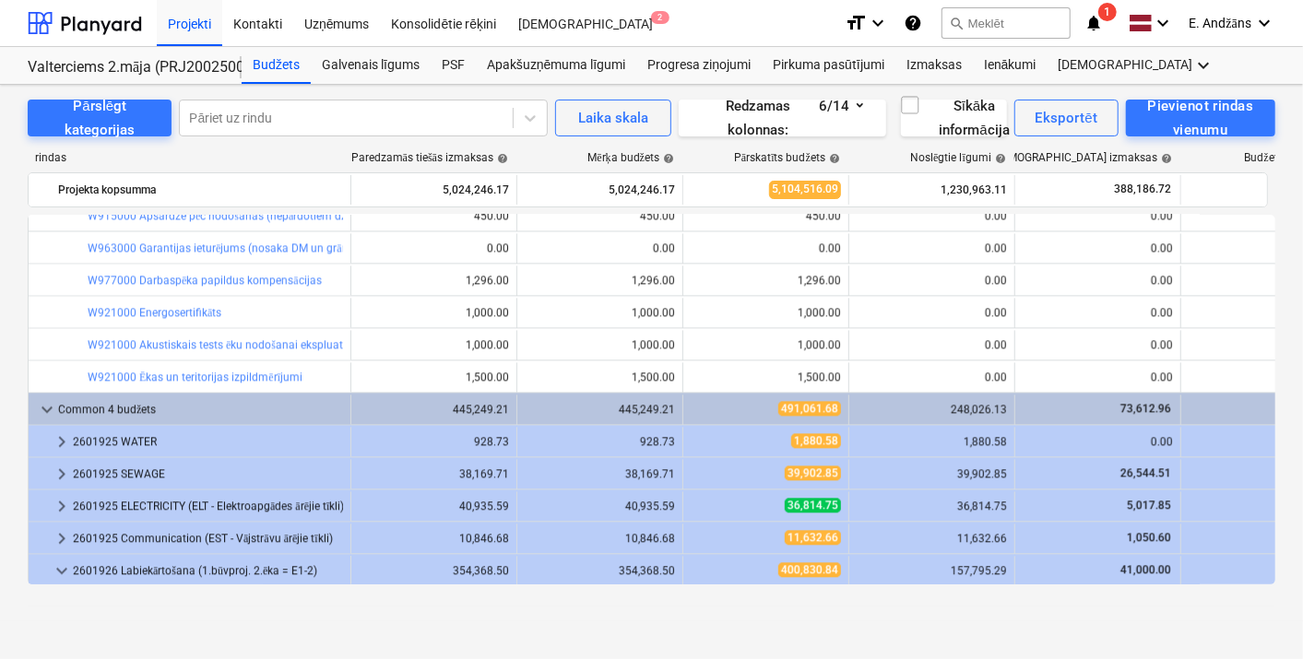
click at [1092, 26] on icon "notifications" at bounding box center [1094, 23] width 18 height 22
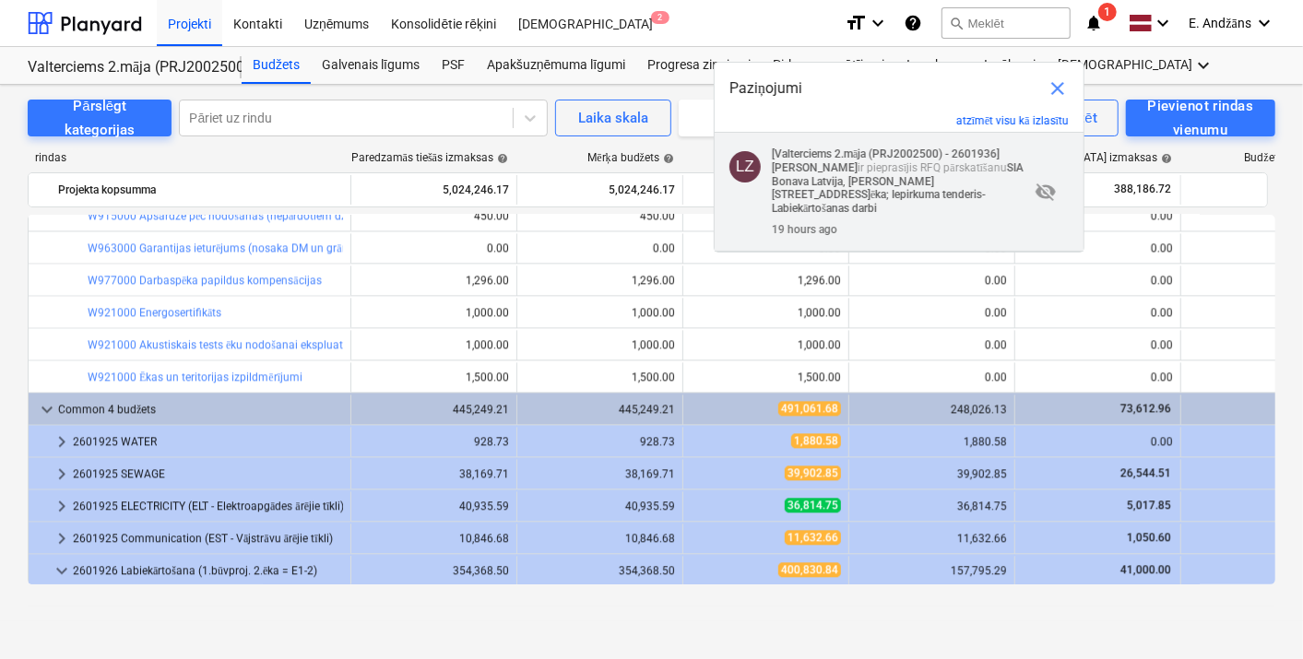
click at [903, 167] on p "[Valterciems 2.māja (PRJ2002500) - 2601936] [PERSON_NAME] ir pieprasījis RFQ pā…" at bounding box center [900, 182] width 257 height 68
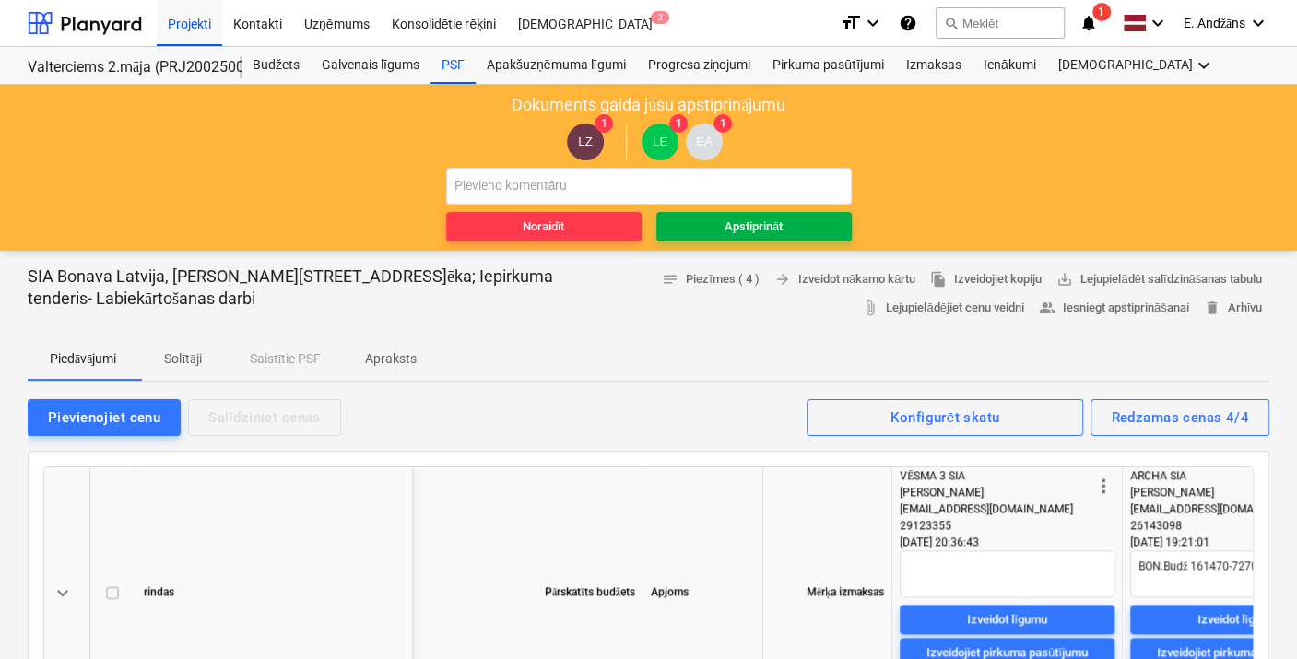
click at [769, 222] on div "Apstiprināt" at bounding box center [754, 227] width 58 height 21
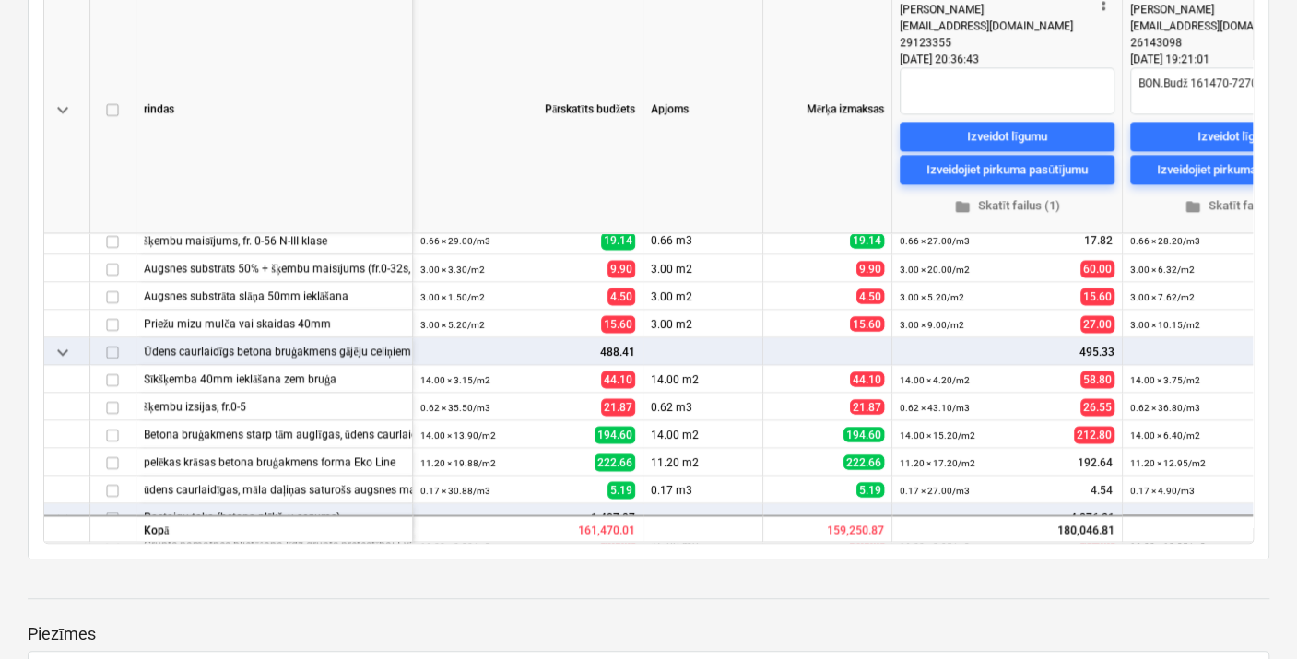
scroll to position [205, 0]
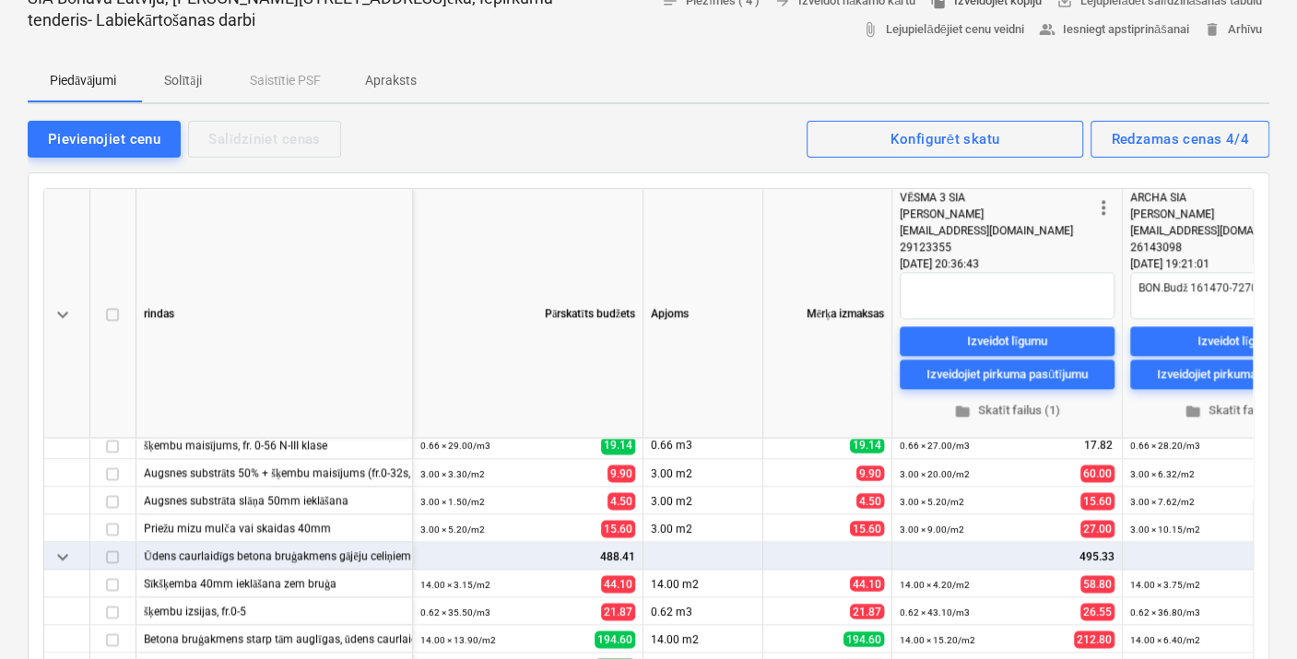
type textarea "x"
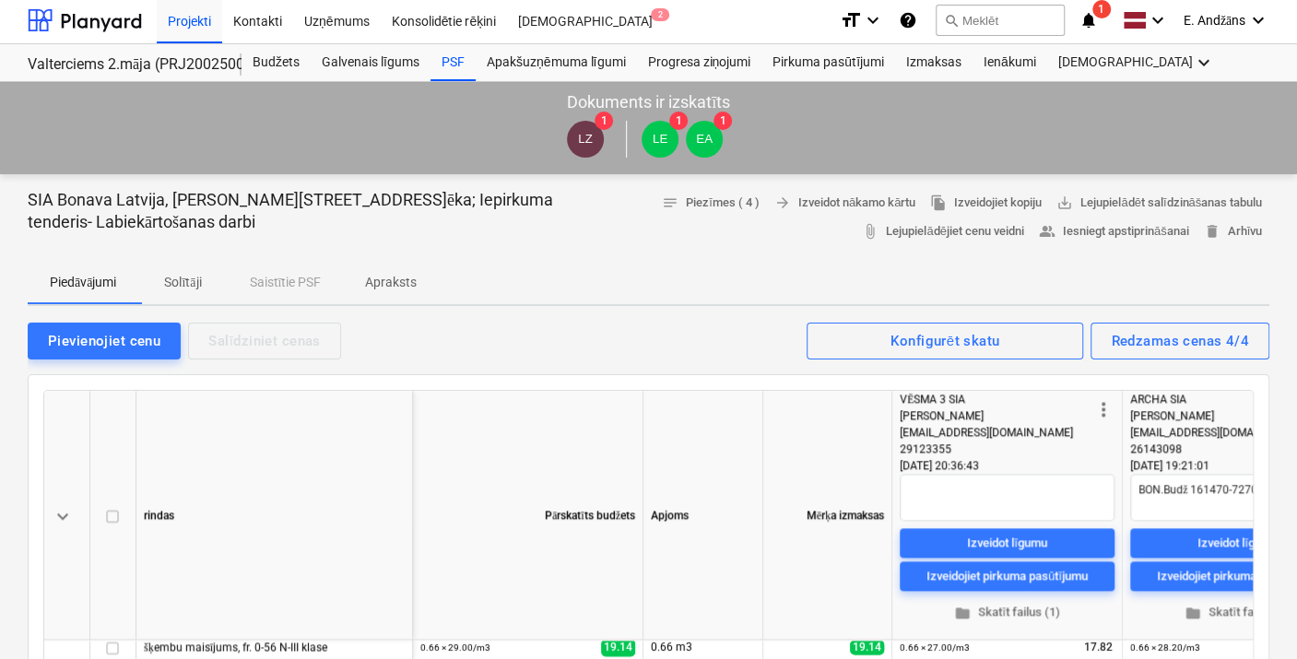
scroll to position [0, 0]
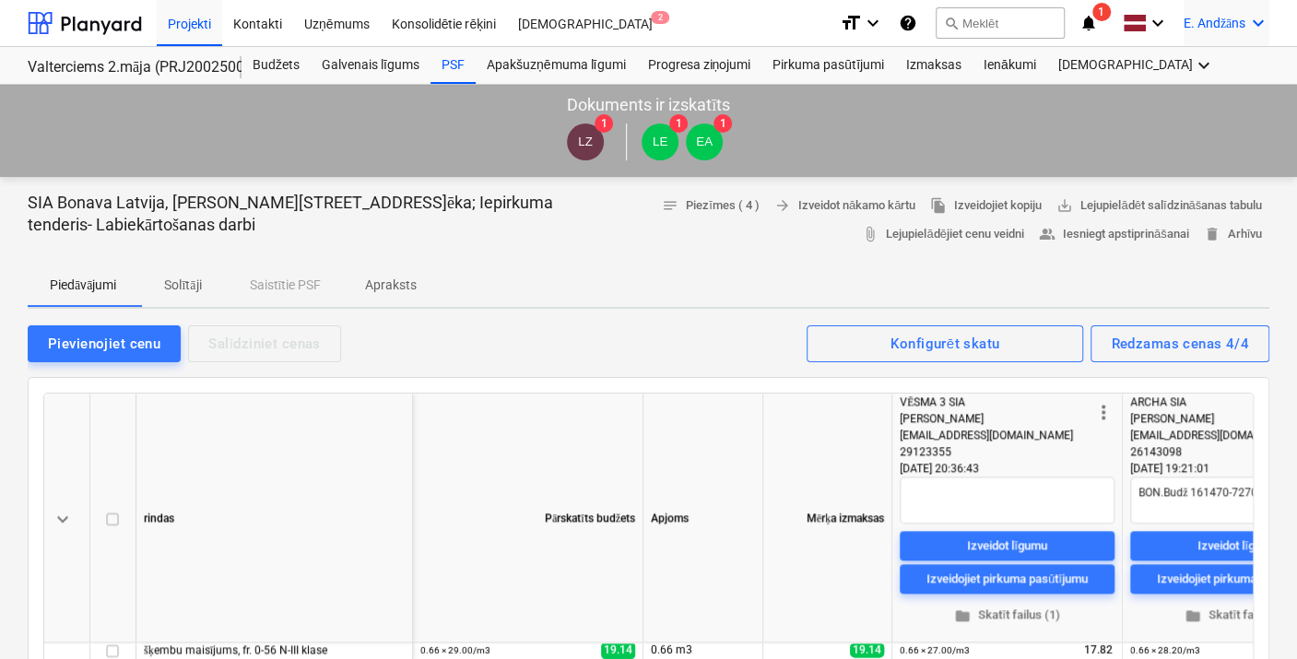
click at [1201, 18] on span "E. Andžāns" at bounding box center [1215, 24] width 62 height 16
click at [1189, 102] on div "Izlogoties" at bounding box center [1214, 103] width 111 height 30
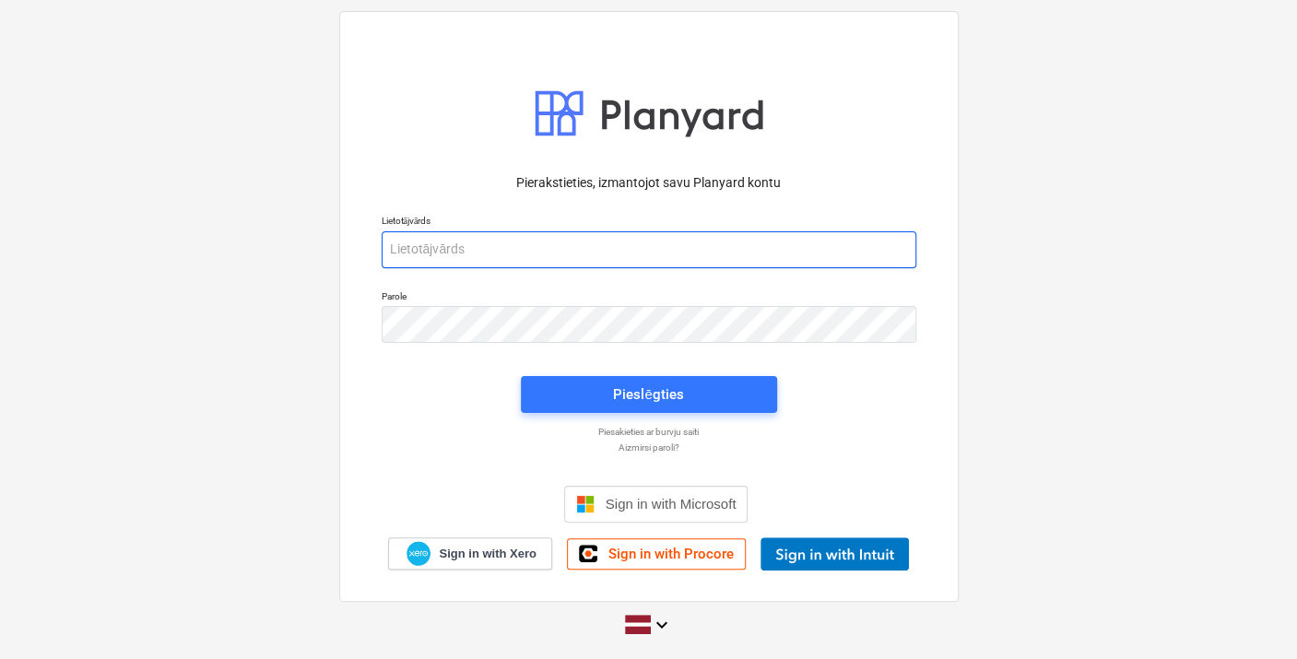
type input "[PERSON_NAME][EMAIL_ADDRESS][DOMAIN_NAME]"
